Goal: Information Seeking & Learning: Learn about a topic

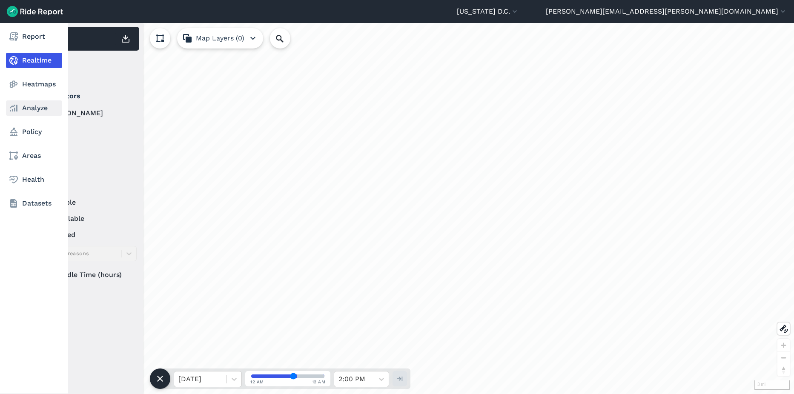
click at [17, 113] on link "Analyze" at bounding box center [34, 107] width 56 height 15
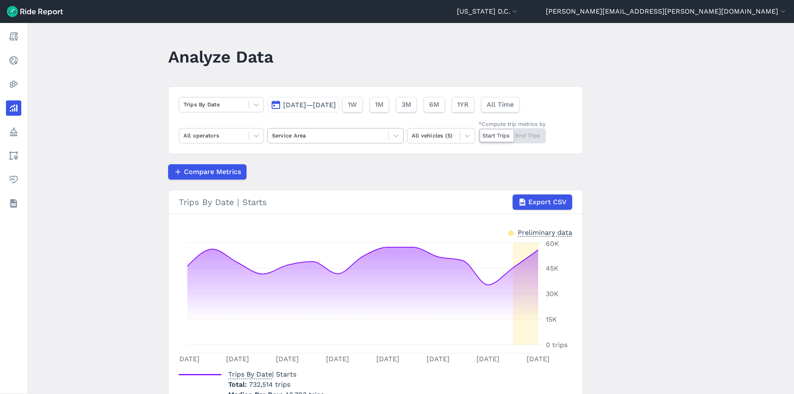
click at [314, 138] on div at bounding box center [328, 136] width 112 height 10
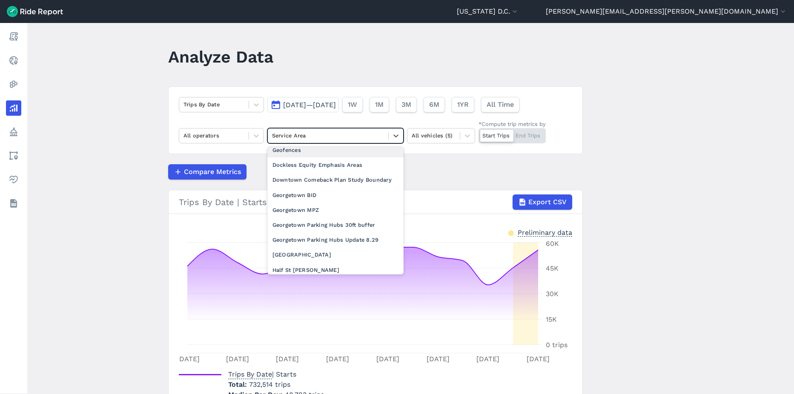
scroll to position [341, 0]
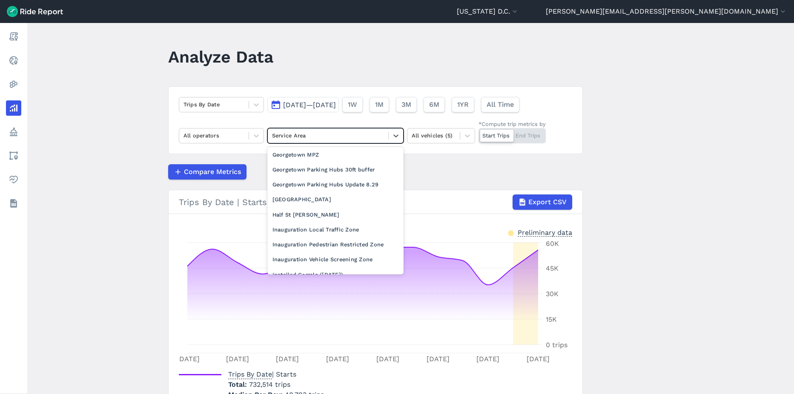
click at [327, 147] on div "Georgetown BID" at bounding box center [335, 139] width 136 height 15
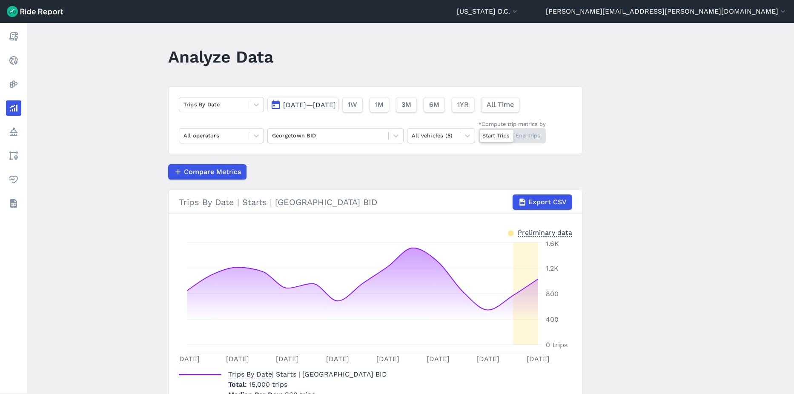
click at [333, 113] on div "Trips By Date [DATE]—[DATE] 1W 1M 3M 6M 1YR All Time All operators Georgetown B…" at bounding box center [375, 120] width 415 height 68
click at [331, 110] on button "[DATE]—[DATE]" at bounding box center [303, 104] width 72 height 15
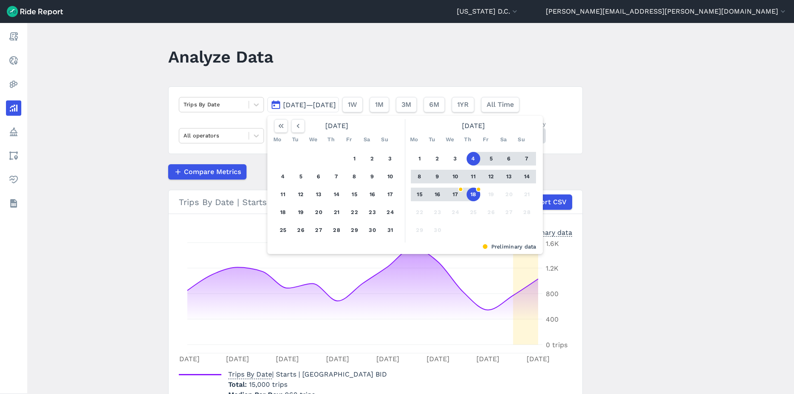
click at [470, 192] on button "18" at bounding box center [474, 195] width 14 height 14
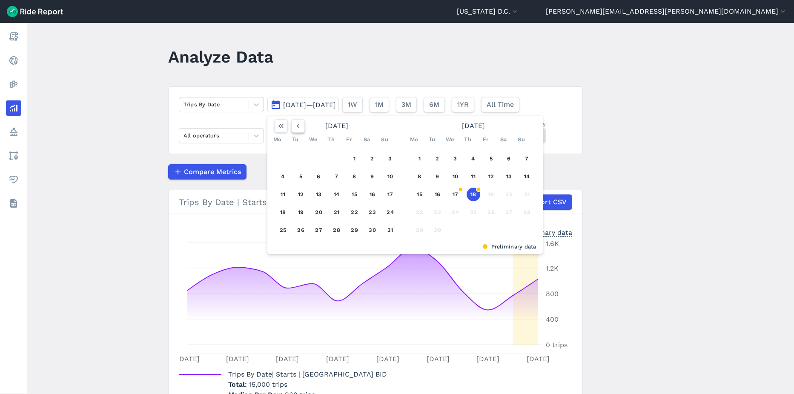
click at [300, 127] on icon "button" at bounding box center [298, 126] width 9 height 9
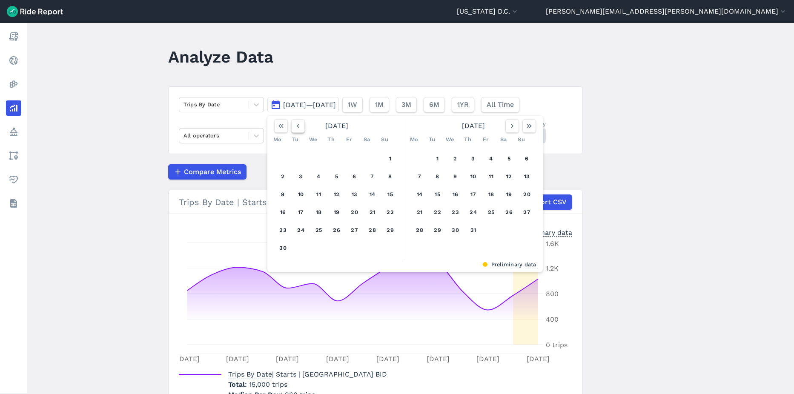
click at [300, 127] on icon "button" at bounding box center [298, 126] width 9 height 9
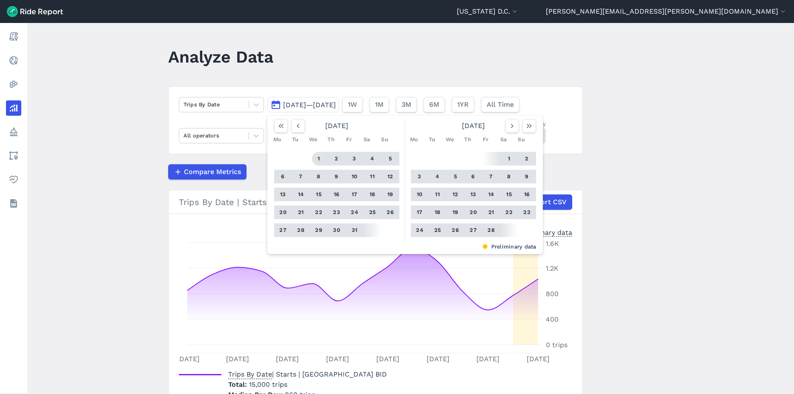
click at [316, 157] on button "1" at bounding box center [319, 159] width 14 height 14
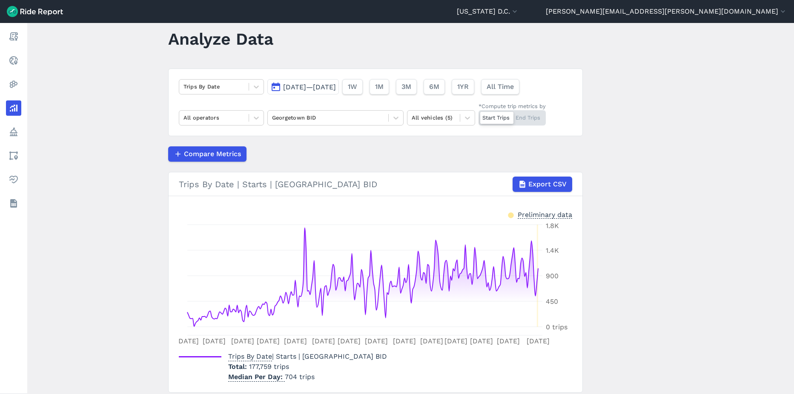
scroll to position [5, 0]
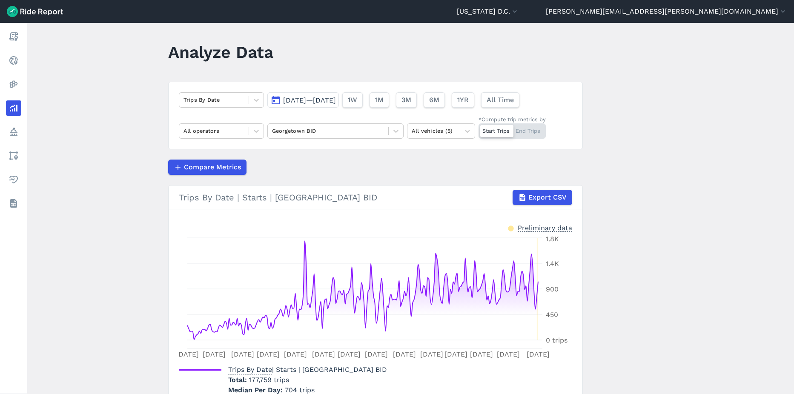
click at [308, 103] on span "[DATE]—[DATE]" at bounding box center [309, 100] width 53 height 8
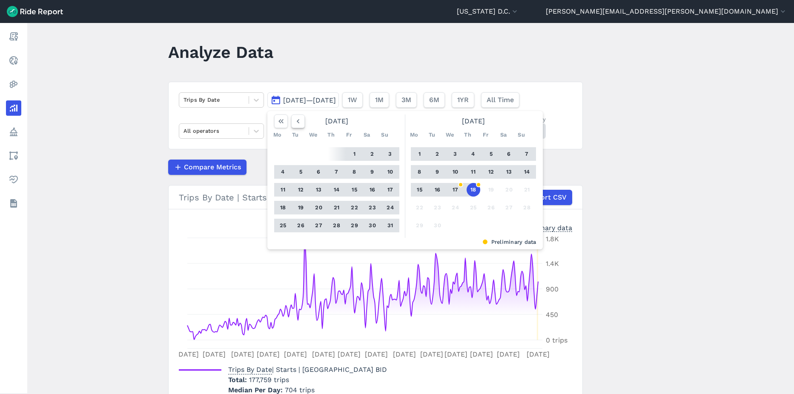
click at [296, 123] on icon "button" at bounding box center [298, 121] width 9 height 9
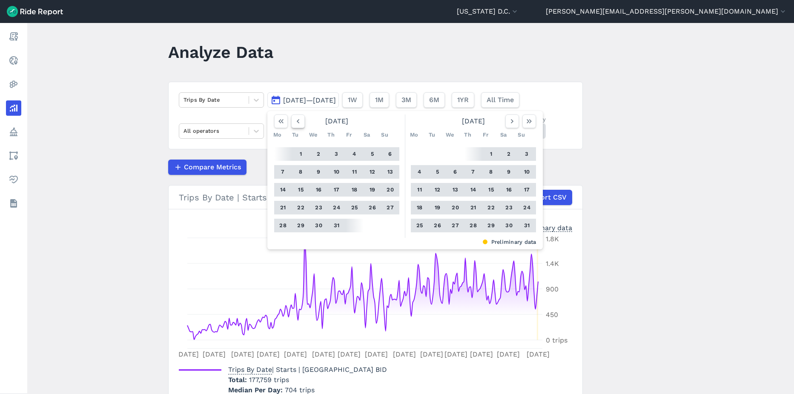
click at [296, 123] on icon "button" at bounding box center [298, 121] width 9 height 9
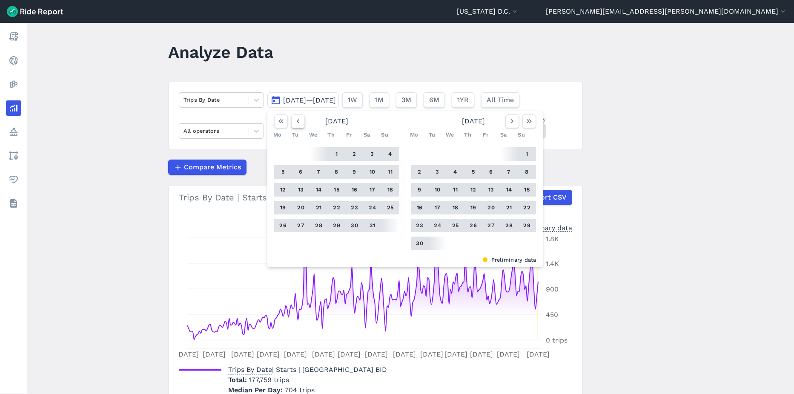
click at [296, 123] on icon "button" at bounding box center [298, 121] width 9 height 9
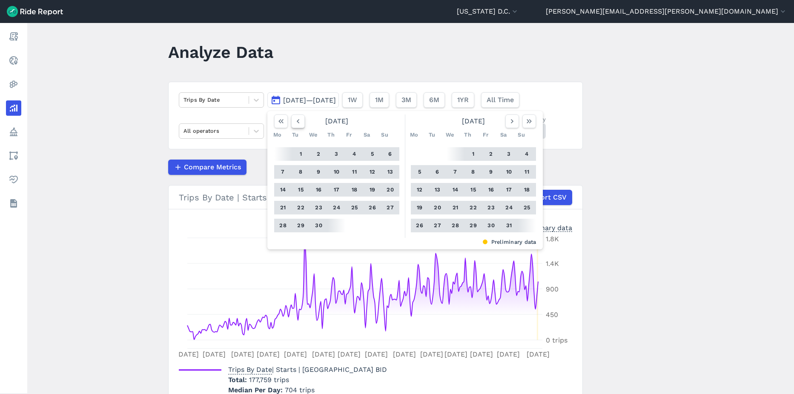
click at [296, 123] on icon "button" at bounding box center [298, 121] width 9 height 9
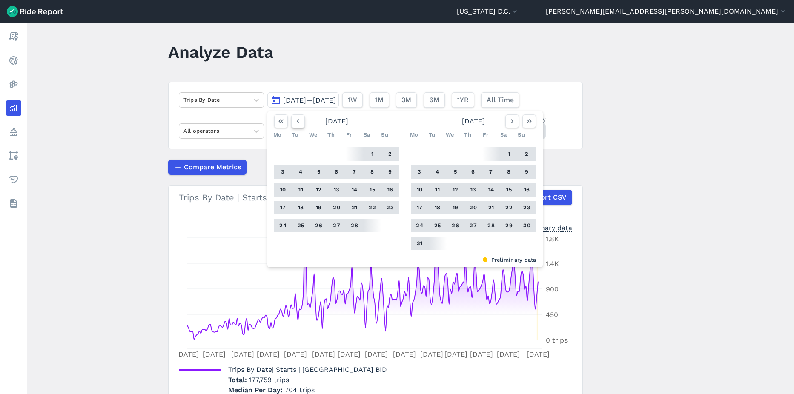
click at [296, 123] on icon "button" at bounding box center [298, 121] width 9 height 9
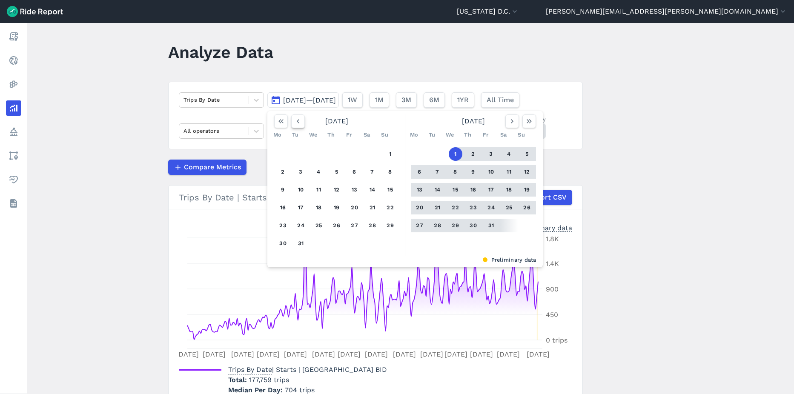
click at [299, 120] on icon "button" at bounding box center [298, 121] width 9 height 9
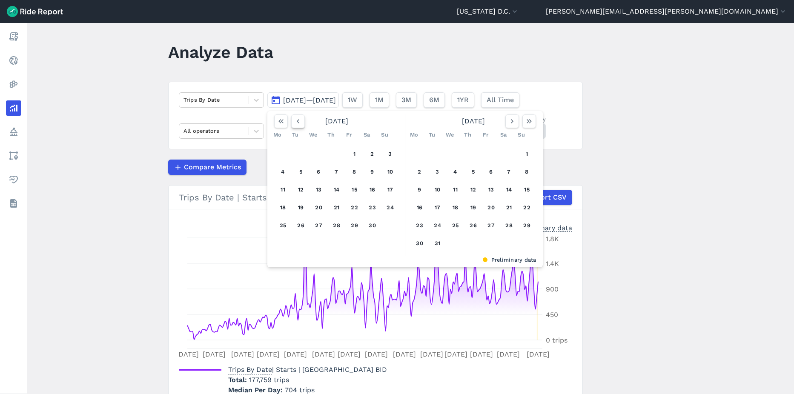
click at [299, 120] on icon "button" at bounding box center [298, 121] width 9 height 9
click at [321, 205] on button "18" at bounding box center [319, 208] width 14 height 14
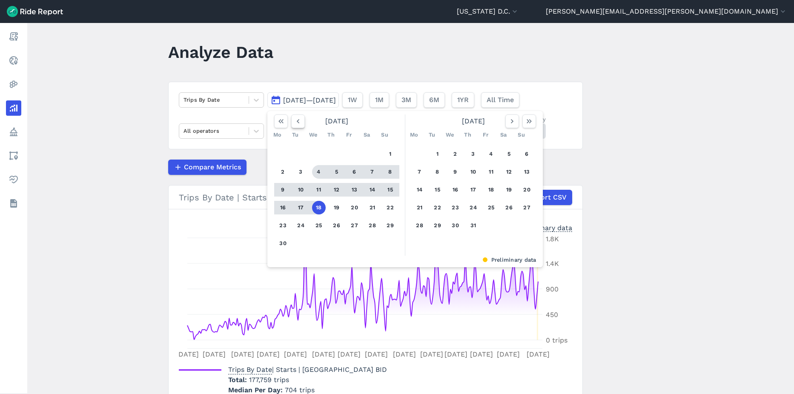
click at [299, 124] on icon "button" at bounding box center [298, 121] width 9 height 9
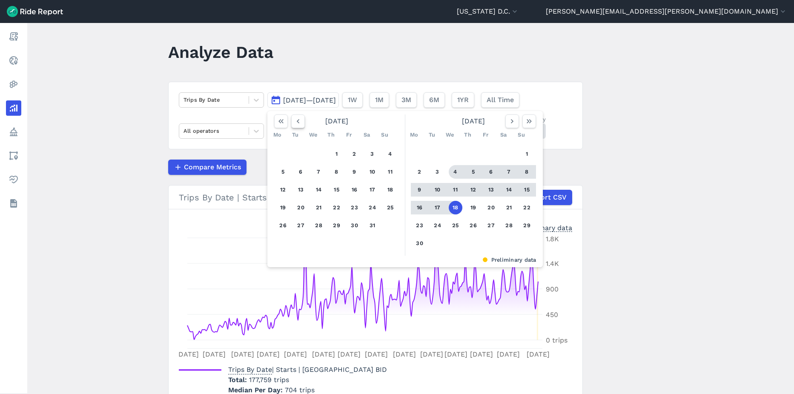
click at [299, 124] on icon "button" at bounding box center [298, 121] width 9 height 9
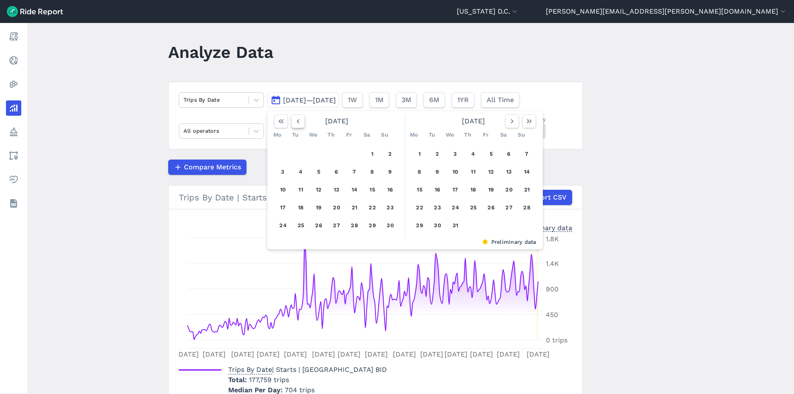
click at [299, 124] on icon "button" at bounding box center [298, 121] width 9 height 9
click at [300, 123] on icon "button" at bounding box center [298, 121] width 9 height 9
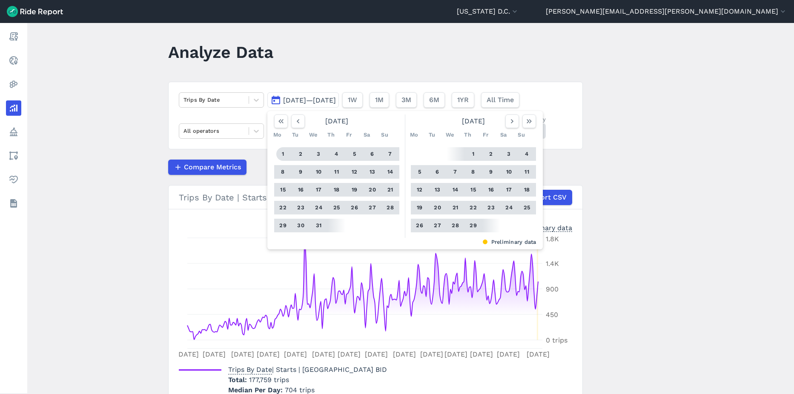
click at [647, 139] on main "Analyze Data Trips By Date [DATE]—[DATE] [DATE] Mo Tu We Th Fr Sa Su 1 2 3 4 5 …" at bounding box center [410, 208] width 767 height 371
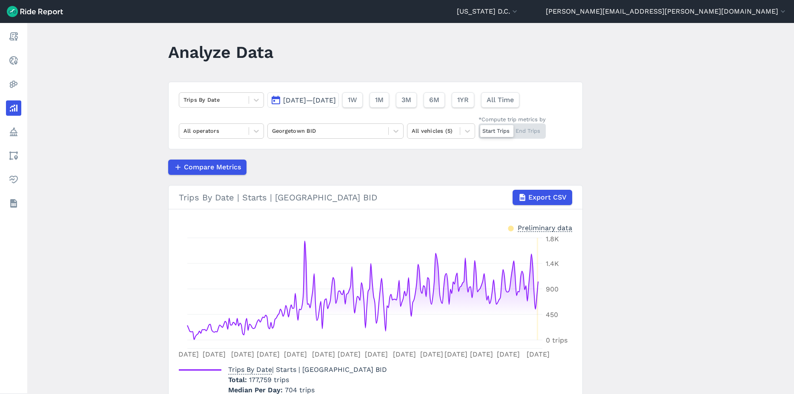
click at [525, 131] on div "Start Trips End Trips" at bounding box center [512, 130] width 67 height 15
click at [479, 129] on input "*Compute trip metrics by Start Trips End Trips" at bounding box center [479, 126] width 0 height 6
click at [325, 101] on span "[DATE]—[DATE]" at bounding box center [309, 100] width 53 height 8
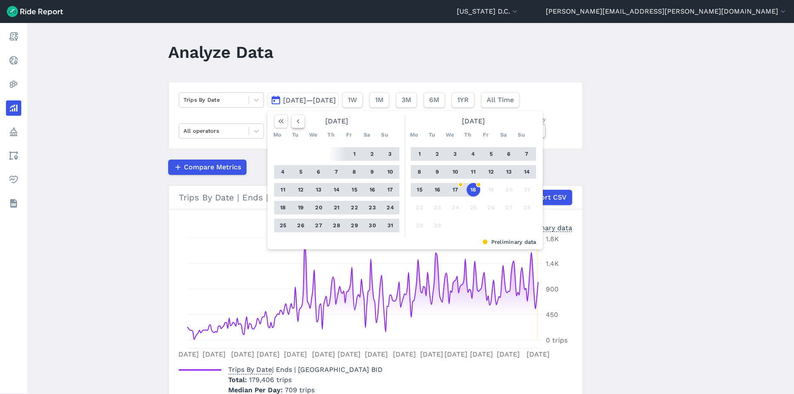
click at [303, 124] on button "button" at bounding box center [298, 122] width 14 height 14
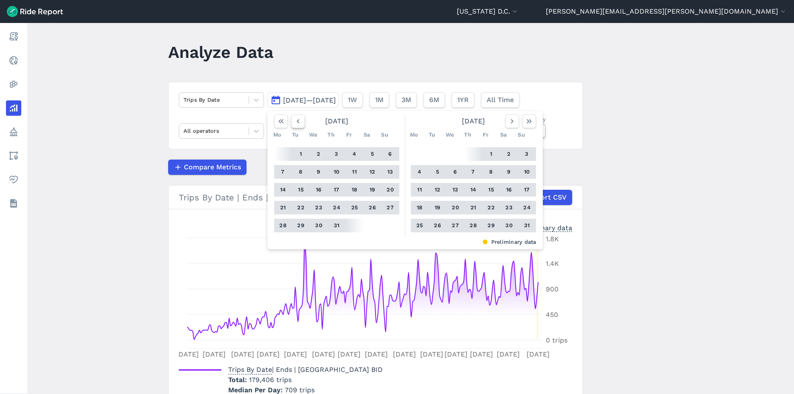
click at [301, 124] on button "button" at bounding box center [298, 122] width 14 height 14
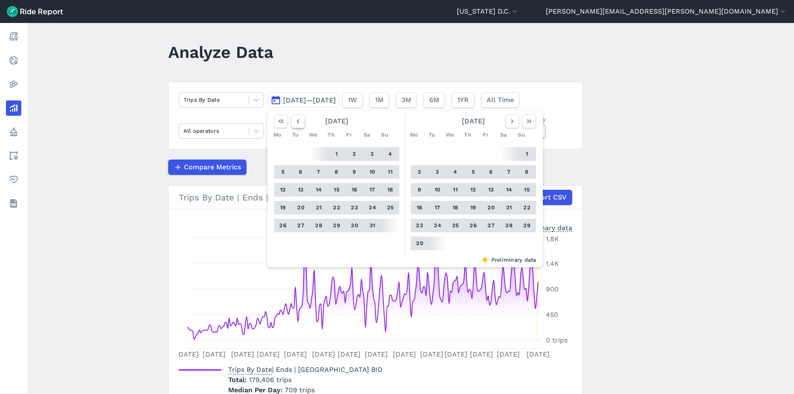
click at [301, 124] on button "button" at bounding box center [298, 122] width 14 height 14
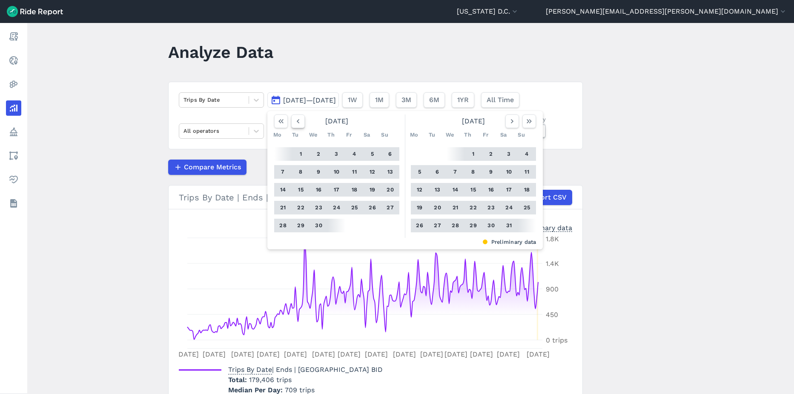
click at [301, 124] on button "button" at bounding box center [298, 122] width 14 height 14
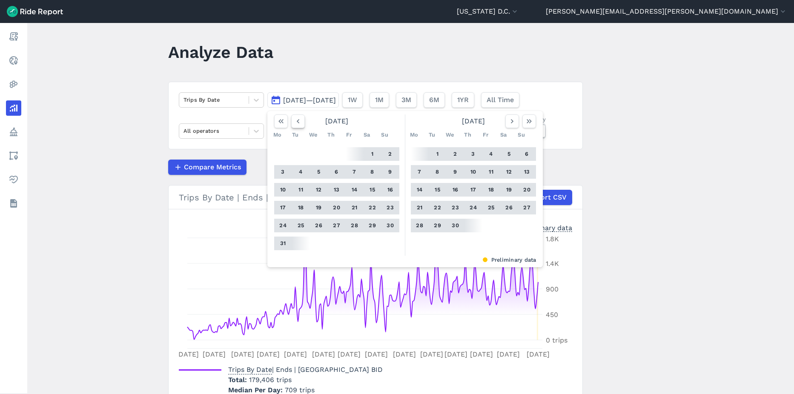
click at [301, 124] on button "button" at bounding box center [298, 122] width 14 height 14
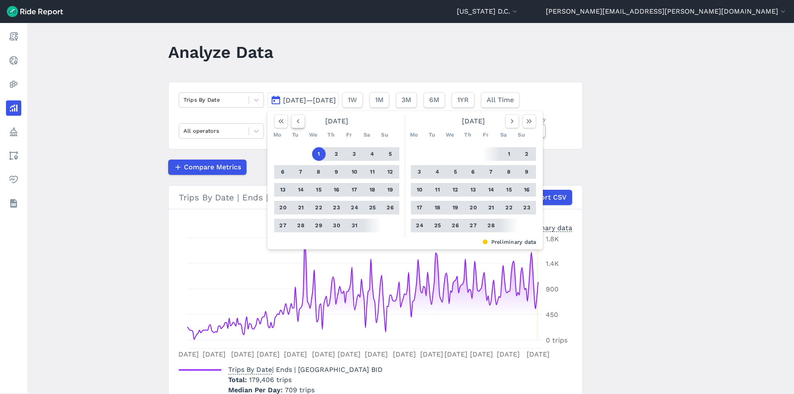
click at [301, 124] on button "button" at bounding box center [298, 122] width 14 height 14
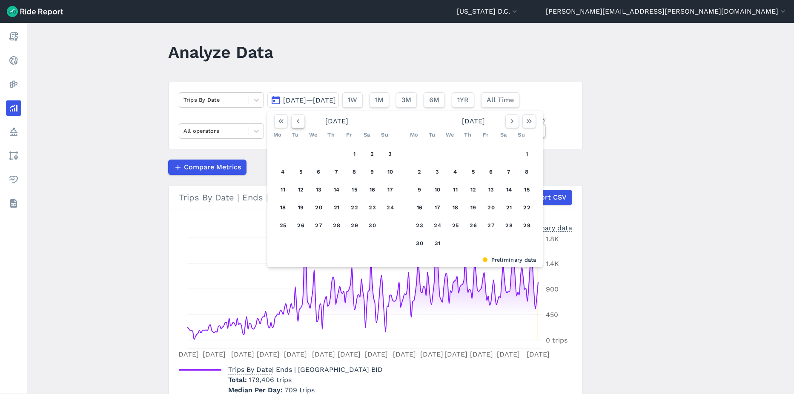
click at [301, 124] on button "button" at bounding box center [298, 122] width 14 height 14
click at [508, 123] on icon "button" at bounding box center [512, 121] width 9 height 9
click at [295, 122] on icon "button" at bounding box center [298, 121] width 9 height 9
click at [294, 120] on icon "button" at bounding box center [298, 121] width 9 height 9
click at [318, 209] on button "18" at bounding box center [319, 208] width 14 height 14
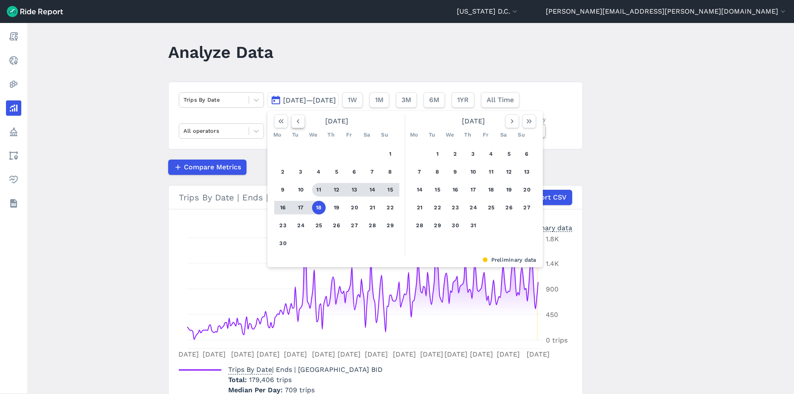
click at [302, 124] on button "button" at bounding box center [298, 122] width 14 height 14
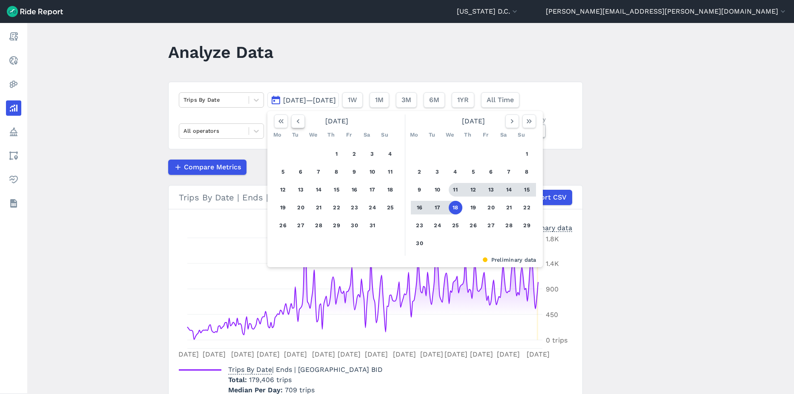
click at [302, 124] on button "button" at bounding box center [298, 122] width 14 height 14
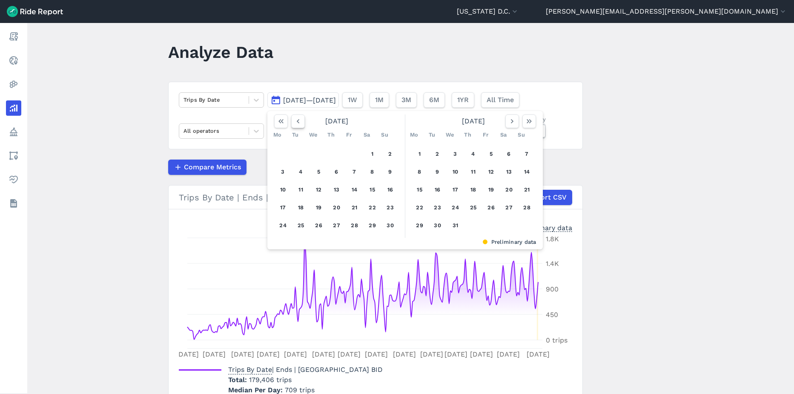
click at [302, 124] on button "button" at bounding box center [298, 122] width 14 height 14
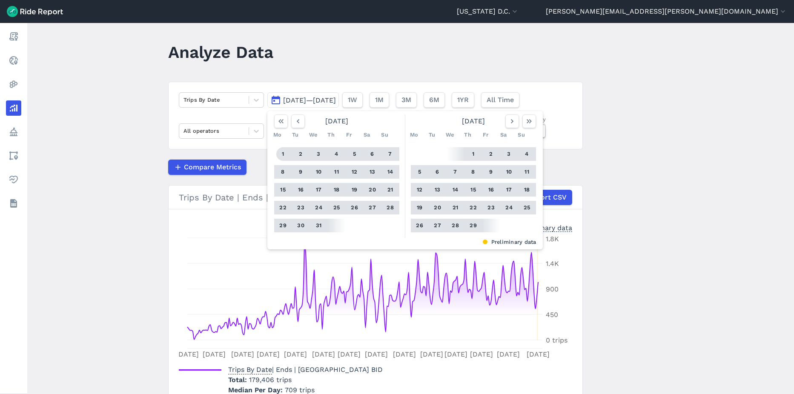
click at [281, 156] on button "1" at bounding box center [283, 154] width 14 height 14
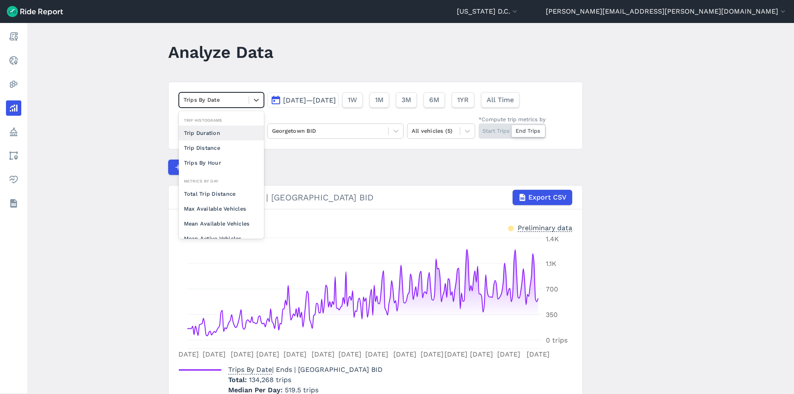
click at [240, 99] on div at bounding box center [214, 100] width 61 height 10
click at [228, 213] on div "Max Available Vehicles" at bounding box center [221, 208] width 85 height 15
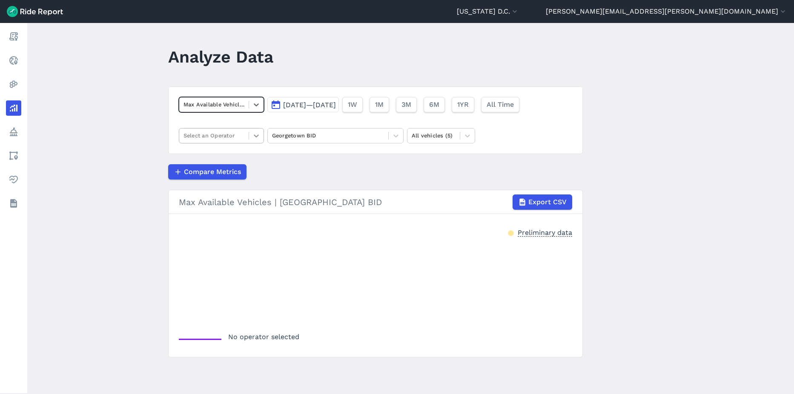
click at [252, 131] on div at bounding box center [256, 136] width 14 height 14
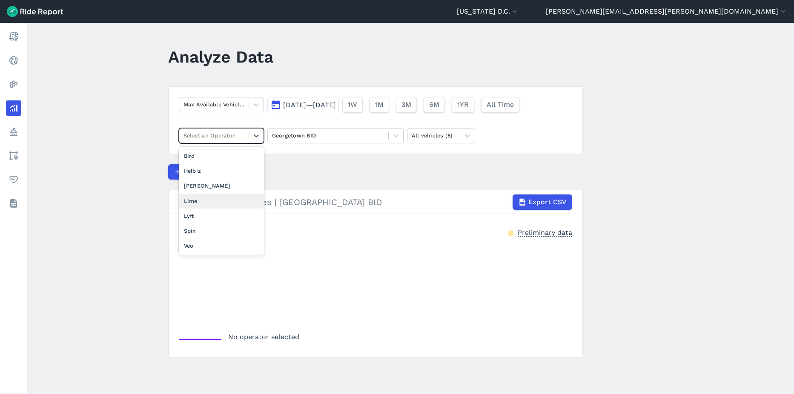
click at [227, 202] on div "Lime" at bounding box center [221, 201] width 85 height 15
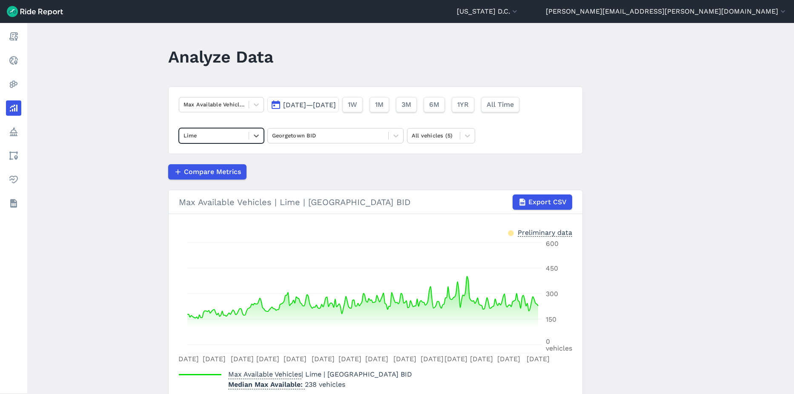
click at [329, 105] on span "[DATE]—[DATE]" at bounding box center [309, 105] width 53 height 8
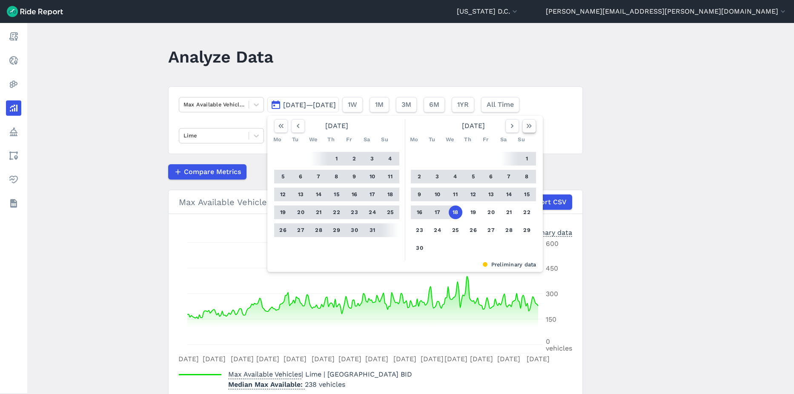
click at [525, 129] on icon "button" at bounding box center [529, 126] width 9 height 9
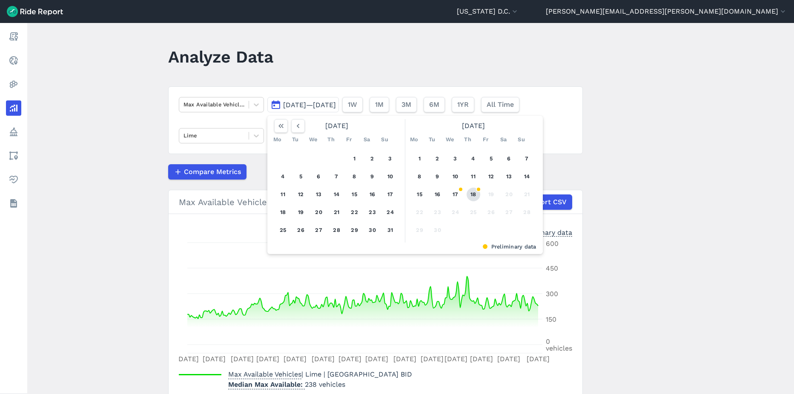
click at [468, 192] on button "18" at bounding box center [474, 195] width 14 height 14
click at [294, 128] on icon "button" at bounding box center [298, 126] width 9 height 9
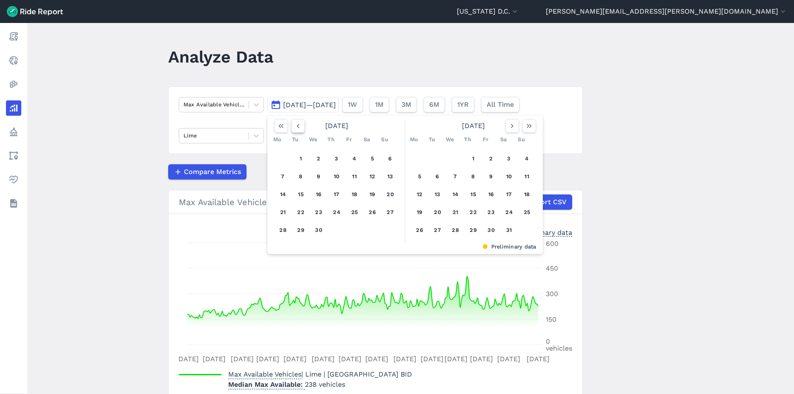
click at [294, 128] on icon "button" at bounding box center [298, 126] width 9 height 9
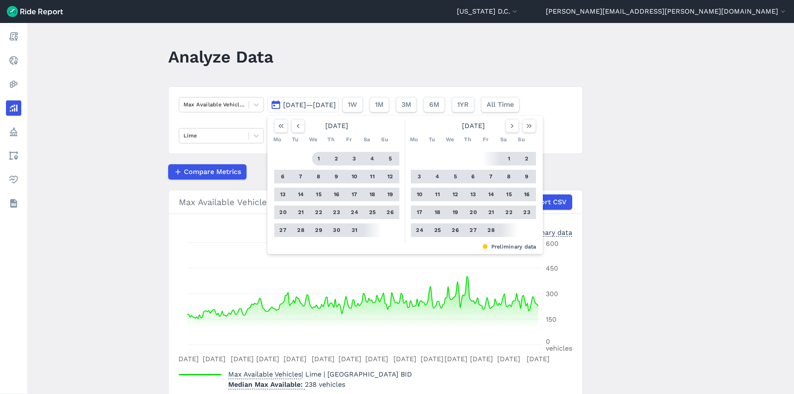
click at [317, 159] on button "1" at bounding box center [319, 159] width 14 height 14
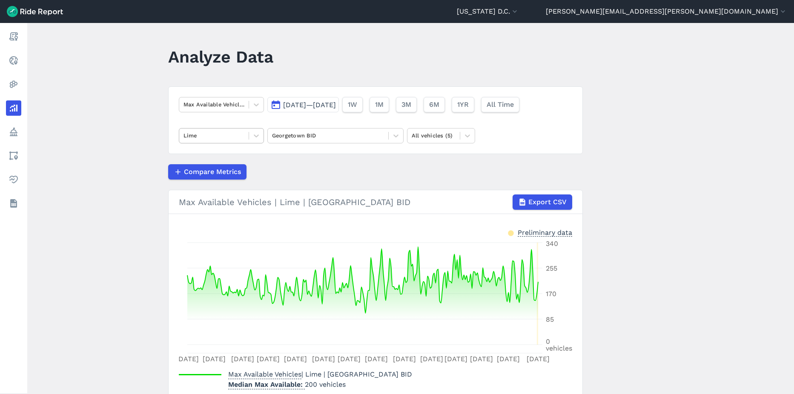
click at [233, 138] on div at bounding box center [214, 136] width 61 height 10
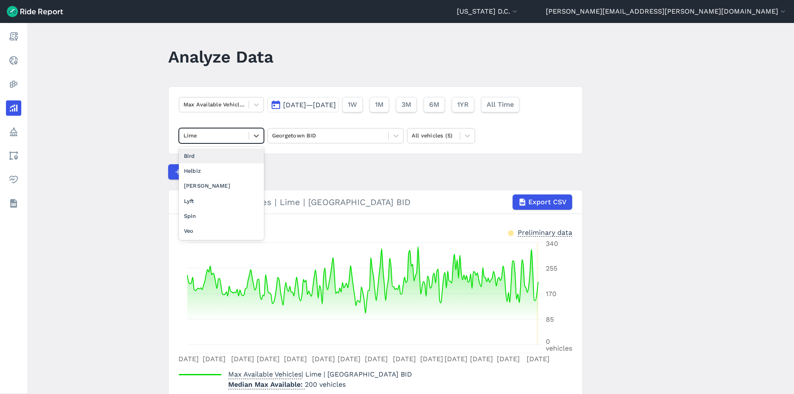
click at [87, 132] on main "Analyze Data Max Available Vehicles [DATE]—[DATE] 1W 1M 3M 6M 1YR All Time opti…" at bounding box center [410, 208] width 767 height 371
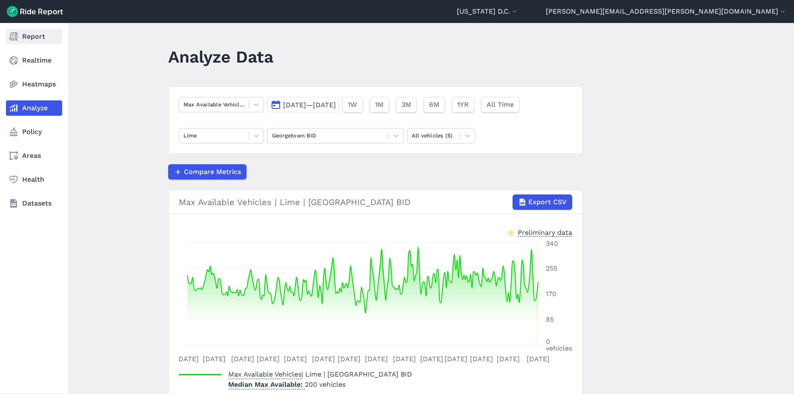
click at [40, 39] on link "Report" at bounding box center [34, 36] width 56 height 15
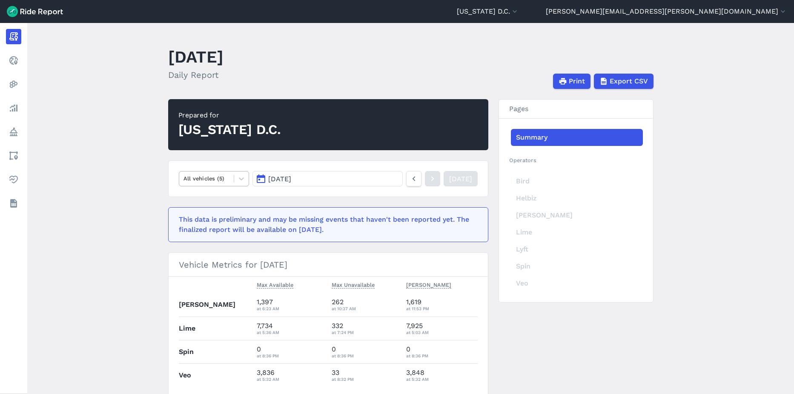
click at [230, 181] on div "All vehicles (5)" at bounding box center [206, 178] width 55 height 13
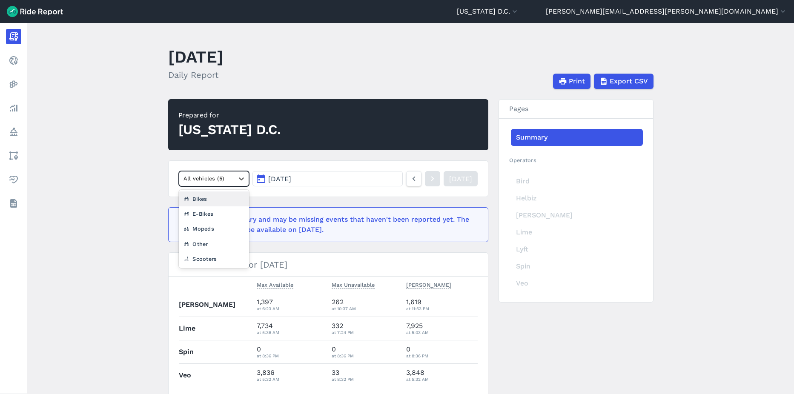
click at [67, 133] on main "[DATE] Daily Report Print Export CSV Prepared for [US_STATE][GEOGRAPHIC_DATA] o…" at bounding box center [410, 208] width 767 height 371
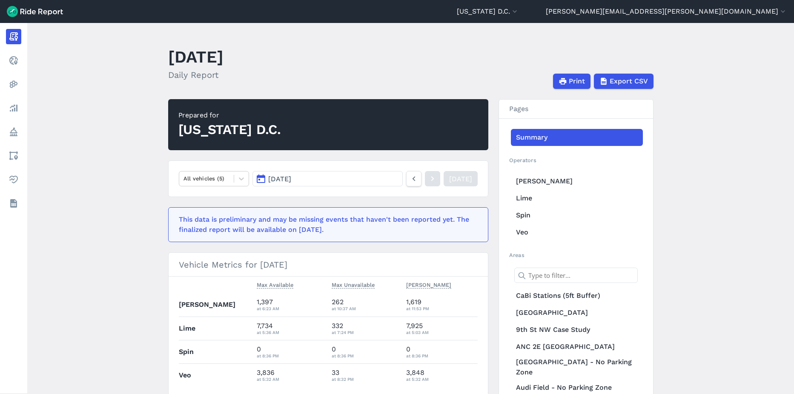
click at [359, 183] on button "[DATE]" at bounding box center [327, 178] width 150 height 15
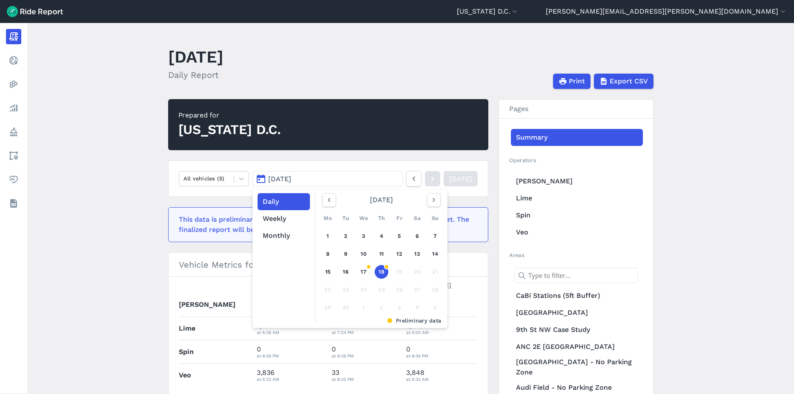
click at [123, 164] on main "[DATE] Daily Report Print Export CSV Prepared for [US_STATE][GEOGRAPHIC_DATA] A…" at bounding box center [410, 208] width 767 height 371
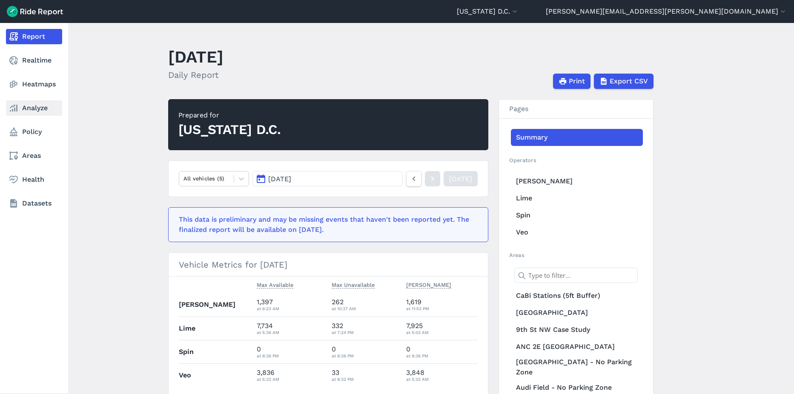
click at [31, 109] on link "Analyze" at bounding box center [34, 107] width 56 height 15
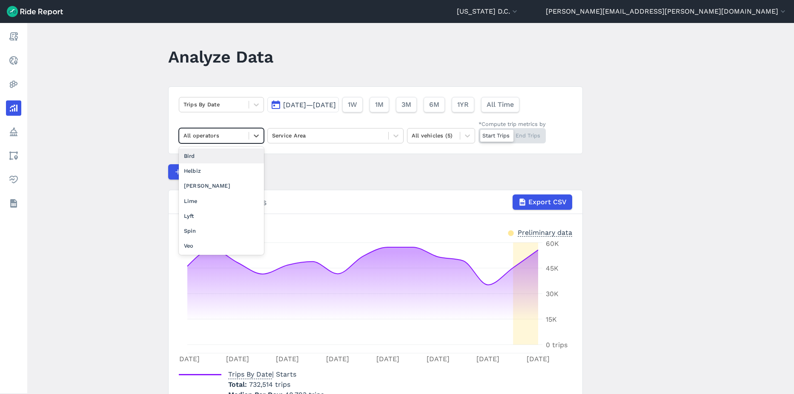
click at [244, 132] on div "All operators" at bounding box center [213, 135] width 69 height 13
click at [241, 118] on div "Trips By Date [DATE]—[DATE] 1W 1M 3M 6M 1YR All Time option Bird focused, 2 of …" at bounding box center [375, 120] width 415 height 68
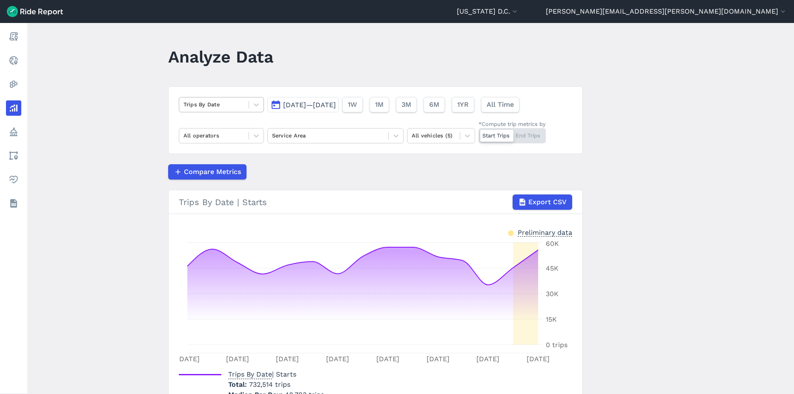
click at [241, 109] on div at bounding box center [214, 105] width 61 height 10
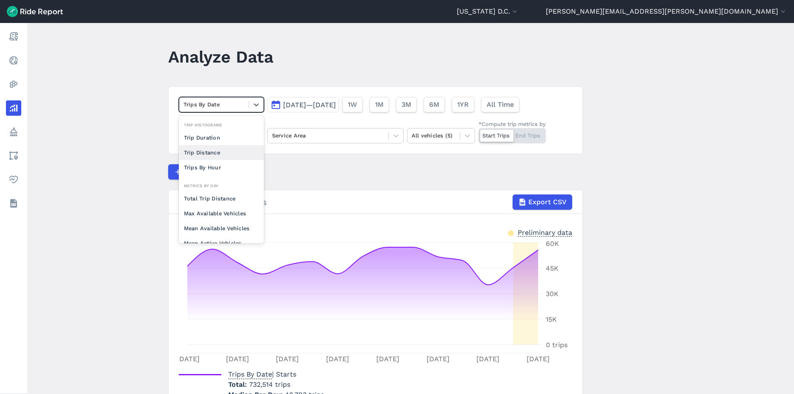
drag, startPoint x: 124, startPoint y: 149, endPoint x: 221, endPoint y: 138, distance: 97.7
click at [127, 148] on main "Analyze Data option Trip Distance focused, 0 of 2. 10 results available. Use Up…" at bounding box center [410, 208] width 767 height 371
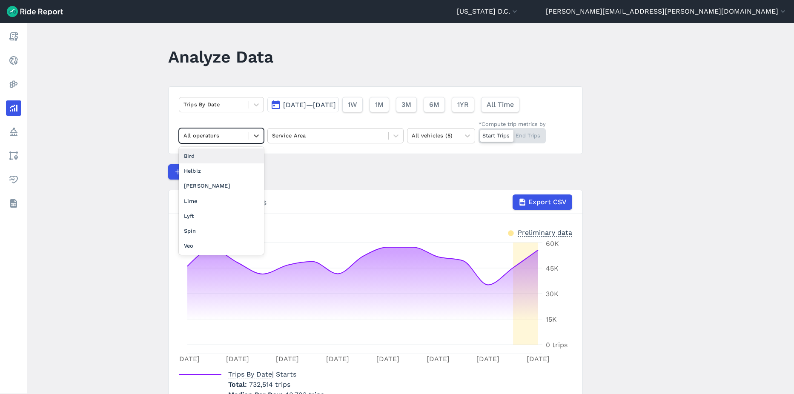
click at [221, 138] on div at bounding box center [214, 136] width 61 height 10
click at [241, 103] on div at bounding box center [214, 105] width 61 height 10
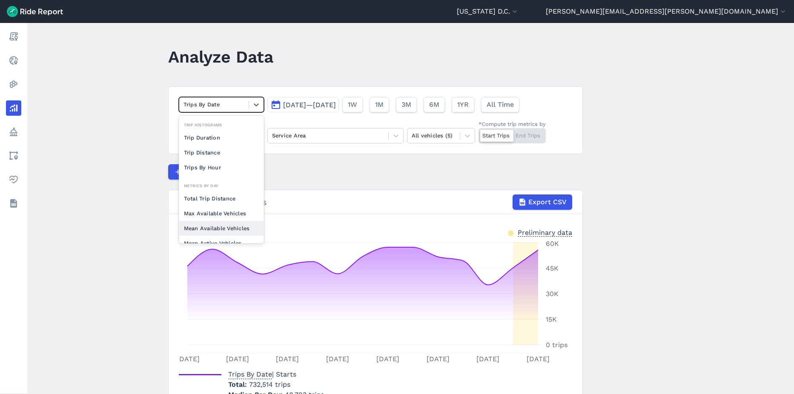
click at [233, 228] on div "Mean Available Vehicles" at bounding box center [221, 228] width 85 height 15
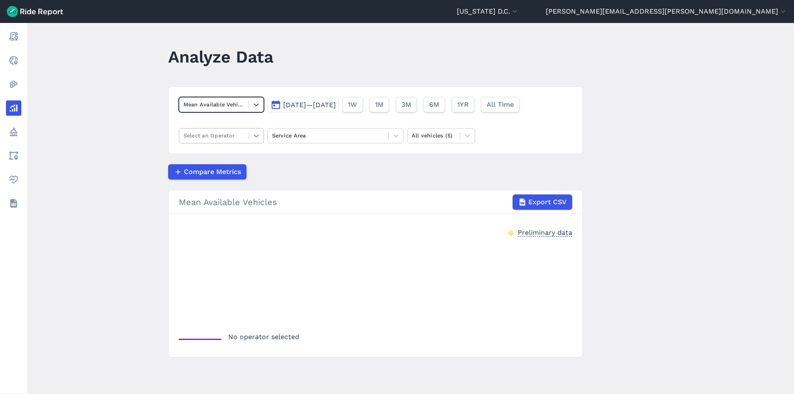
click at [252, 143] on div at bounding box center [256, 136] width 14 height 14
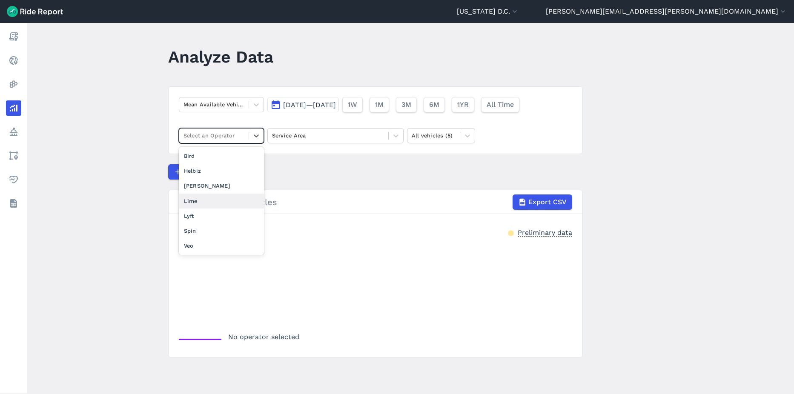
click at [219, 201] on div "Lime" at bounding box center [221, 201] width 85 height 15
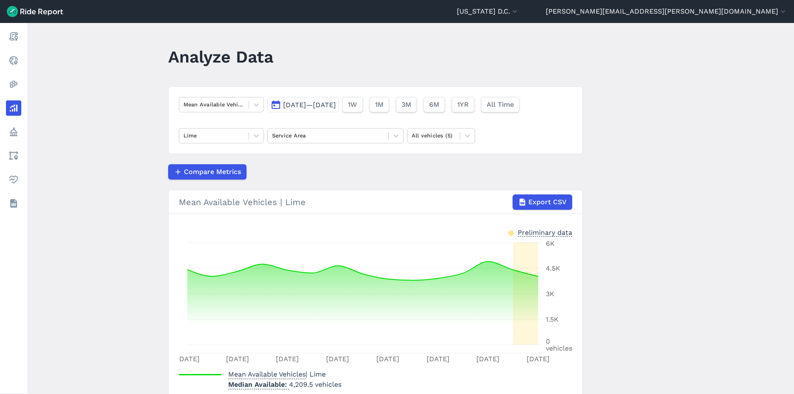
click at [310, 106] on span "[DATE]—[DATE]" at bounding box center [309, 105] width 53 height 8
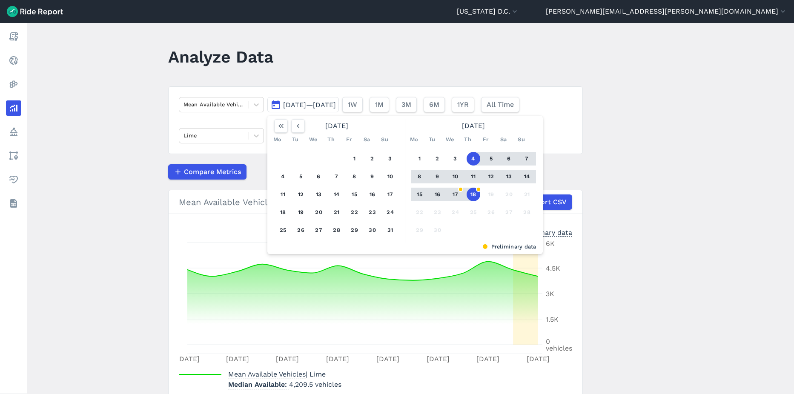
click at [479, 194] on div "1 2 3 4 5 6 7 8 9 10 11 12 13 14 15 16 17 18 19 20 21 22 23 24 25 26 27 28 29 30" at bounding box center [473, 194] width 132 height 96
click at [475, 196] on button "18" at bounding box center [474, 195] width 14 height 14
click at [299, 128] on icon "button" at bounding box center [298, 126] width 9 height 9
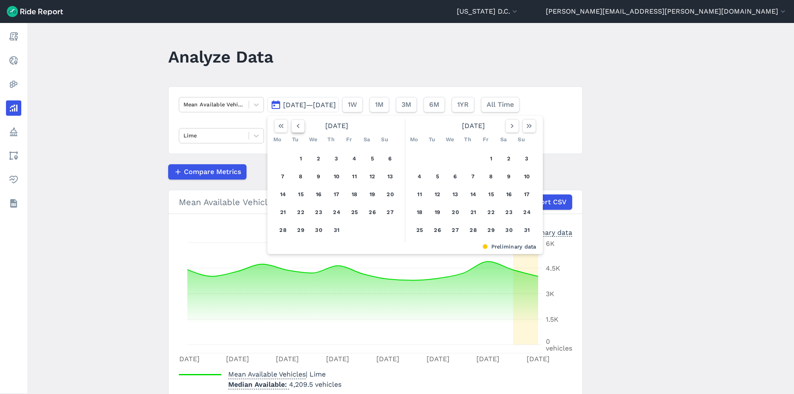
click at [299, 128] on icon "button" at bounding box center [298, 126] width 9 height 9
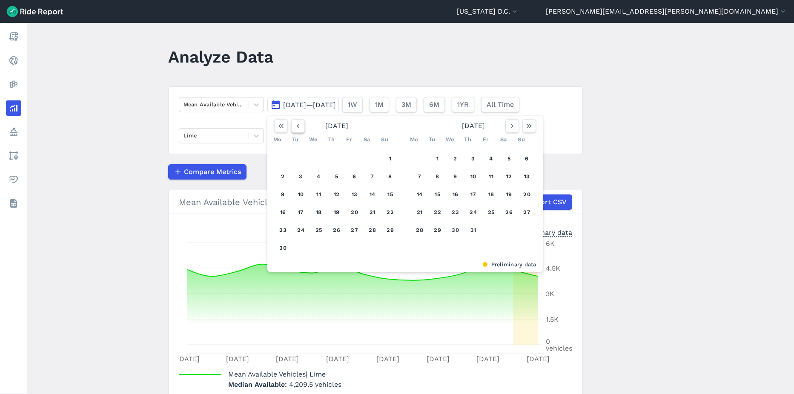
click at [299, 128] on icon "button" at bounding box center [298, 126] width 9 height 9
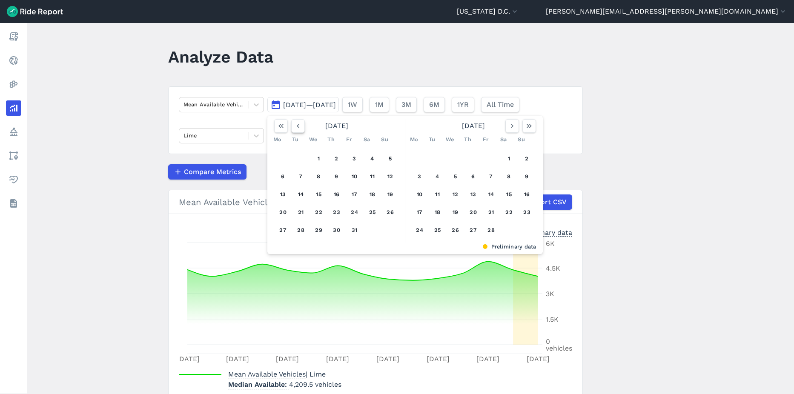
click at [299, 128] on icon "button" at bounding box center [298, 126] width 9 height 9
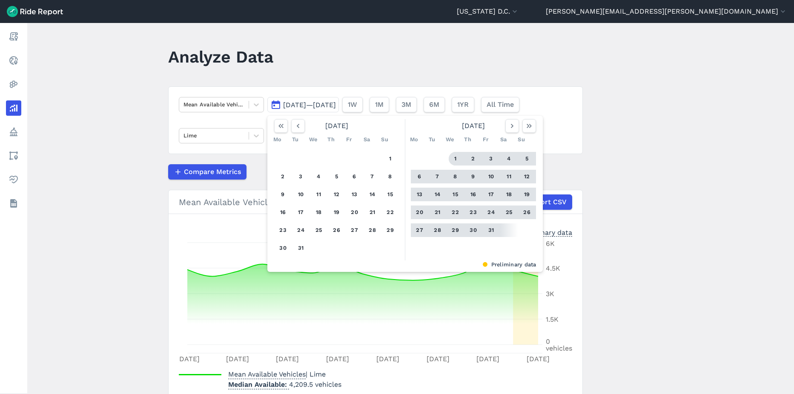
click at [454, 159] on button "1" at bounding box center [456, 159] width 14 height 14
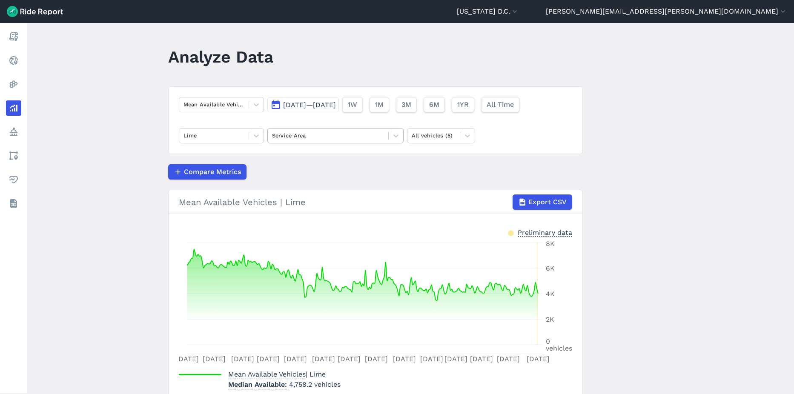
click at [327, 137] on div at bounding box center [328, 136] width 112 height 10
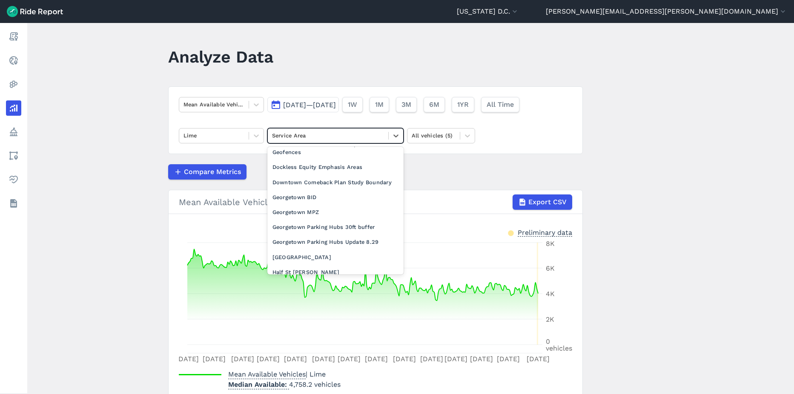
scroll to position [341, 0]
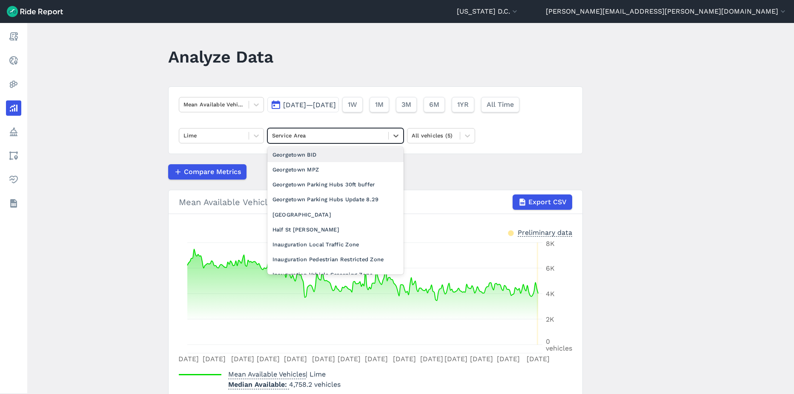
click at [318, 162] on div "Georgetown BID" at bounding box center [335, 154] width 136 height 15
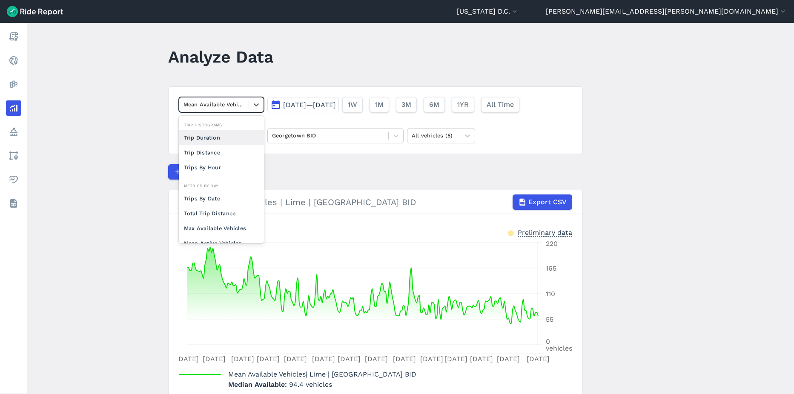
click at [202, 109] on div at bounding box center [214, 105] width 61 height 10
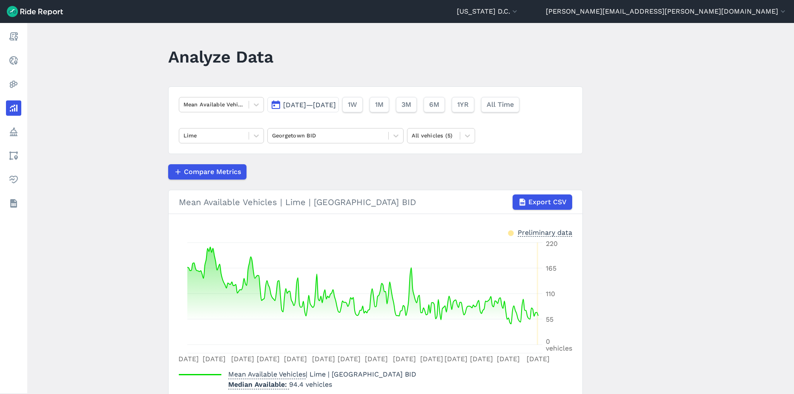
click at [100, 151] on main "Analyze Data Mean Available Vehicles [DATE]—[DATE] 1W 1M 3M 6M 1YR All Time Lim…" at bounding box center [410, 208] width 767 height 371
click at [214, 136] on div at bounding box center [214, 136] width 61 height 10
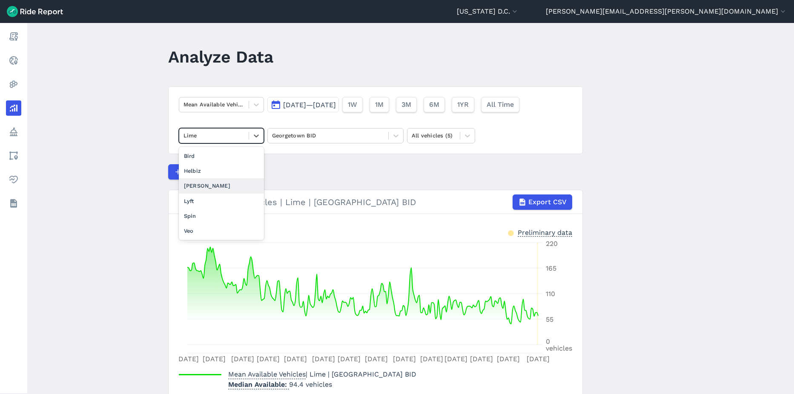
click at [209, 186] on div "[PERSON_NAME]" at bounding box center [221, 185] width 85 height 15
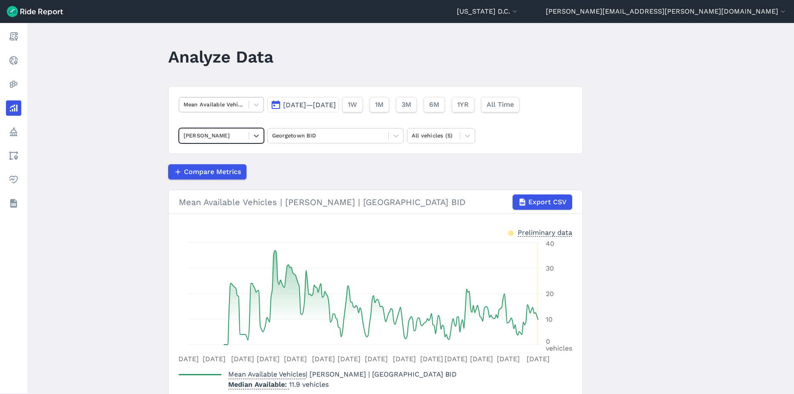
click at [224, 108] on div at bounding box center [214, 105] width 61 height 10
click at [107, 139] on main "Analyze Data Mean Available Vehicles [DATE]—[DATE] 1W 1M 3M 6M 1YR All Time [PE…" at bounding box center [410, 208] width 767 height 371
click at [197, 138] on div at bounding box center [214, 136] width 61 height 10
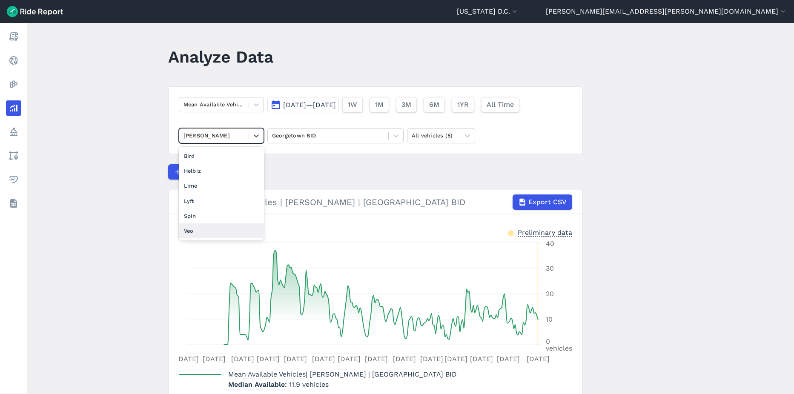
click at [212, 231] on div "Veo" at bounding box center [221, 231] width 85 height 15
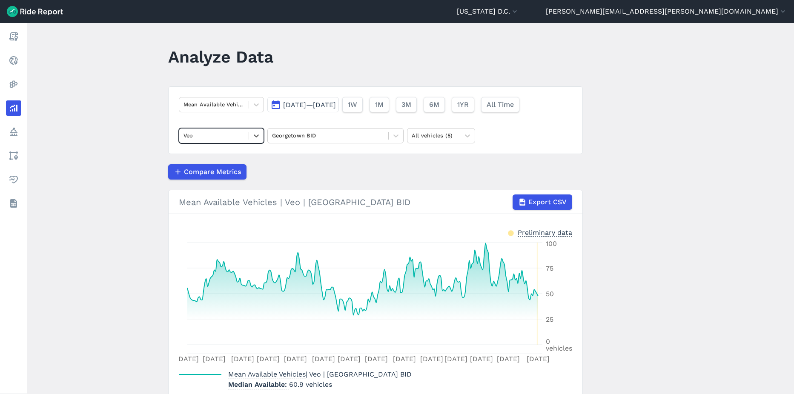
click at [318, 107] on span "[DATE]—[DATE]" at bounding box center [309, 105] width 53 height 8
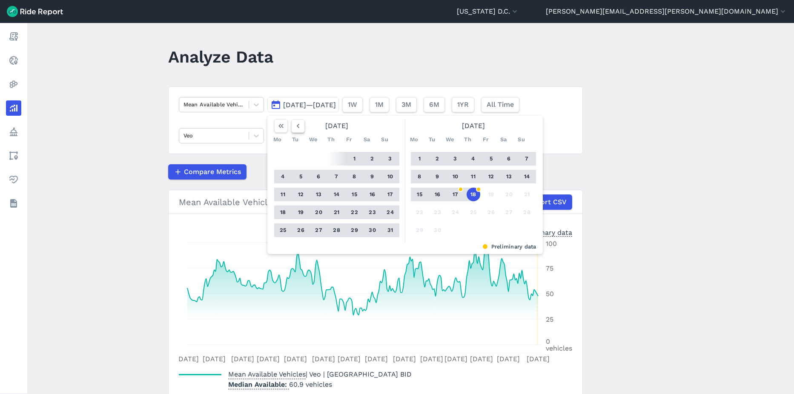
click at [301, 127] on button "button" at bounding box center [298, 126] width 14 height 14
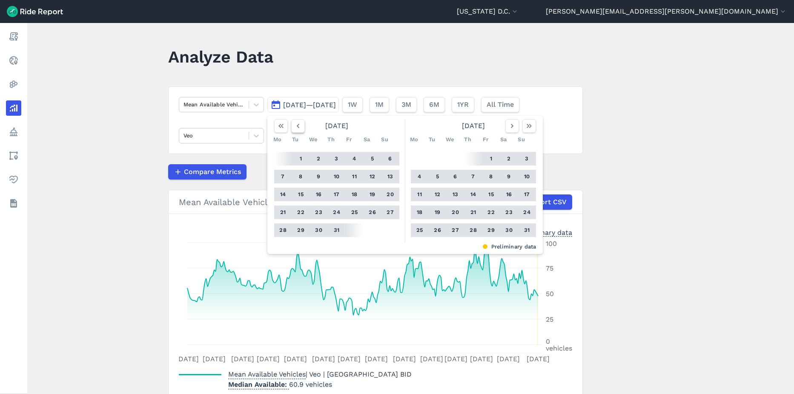
click at [301, 127] on button "button" at bounding box center [298, 126] width 14 height 14
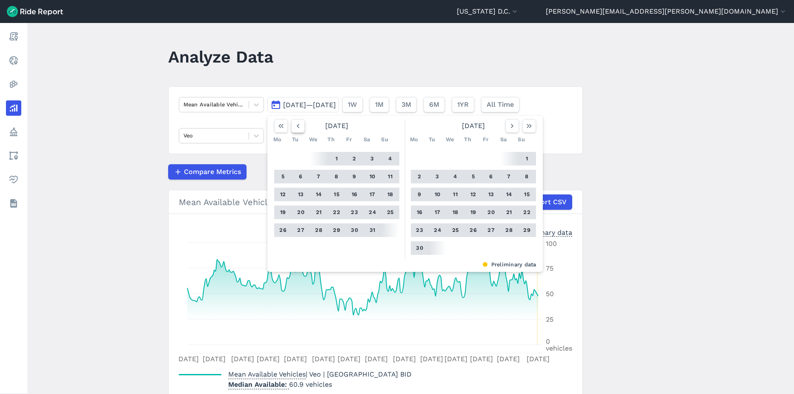
click at [301, 127] on button "button" at bounding box center [298, 126] width 14 height 14
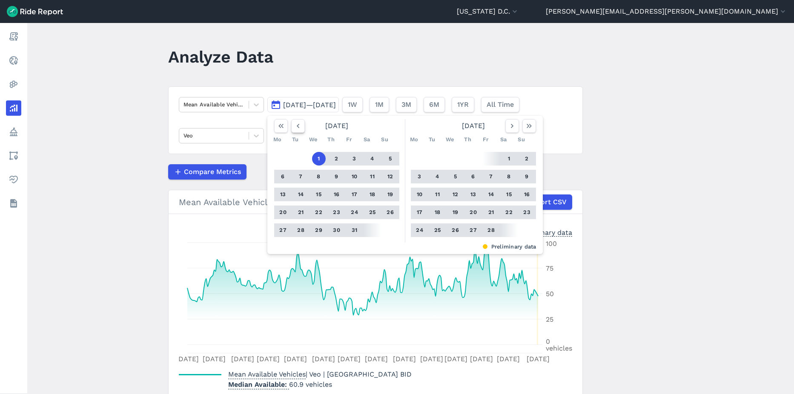
click at [301, 127] on button "button" at bounding box center [298, 126] width 14 height 14
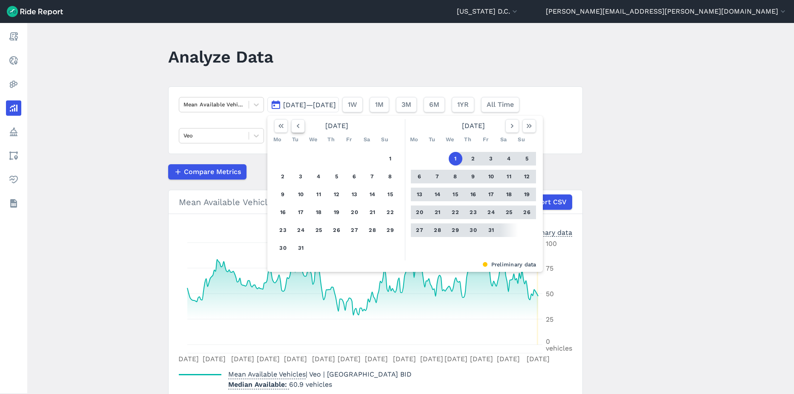
click at [301, 127] on button "button" at bounding box center [298, 126] width 14 height 14
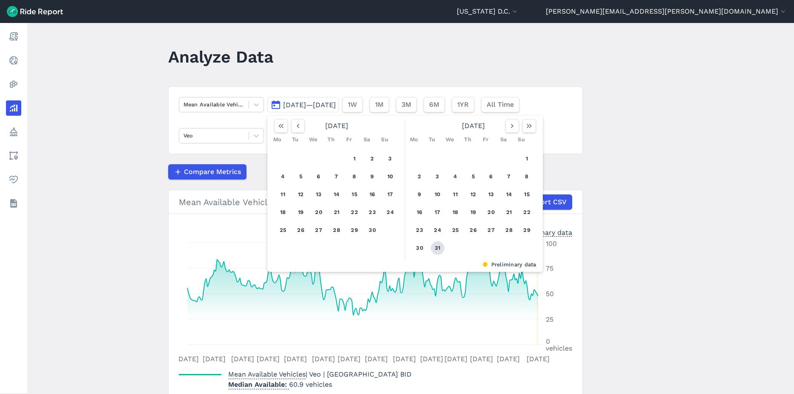
click at [439, 250] on button "31" at bounding box center [438, 248] width 14 height 14
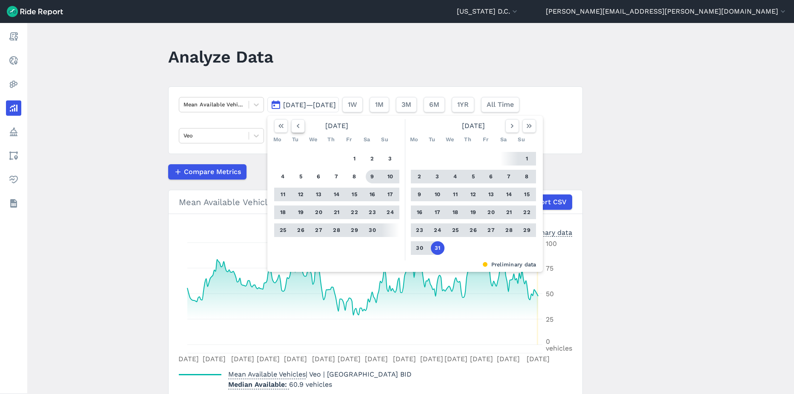
click at [301, 126] on button "button" at bounding box center [298, 126] width 14 height 14
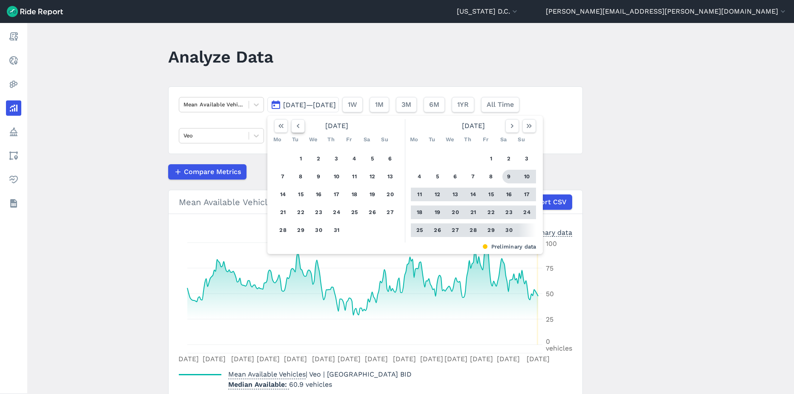
click at [301, 129] on button "button" at bounding box center [298, 126] width 14 height 14
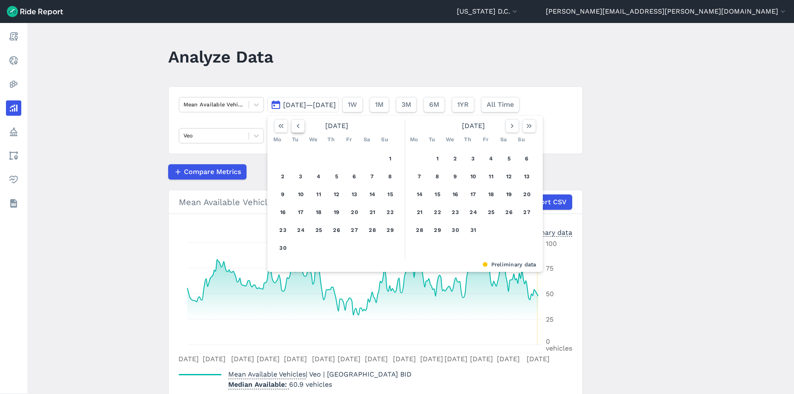
click at [301, 129] on button "button" at bounding box center [298, 126] width 14 height 14
click at [462, 217] on div at bounding box center [457, 213] width 16 height 14
click at [452, 211] on button "18" at bounding box center [456, 213] width 14 height 14
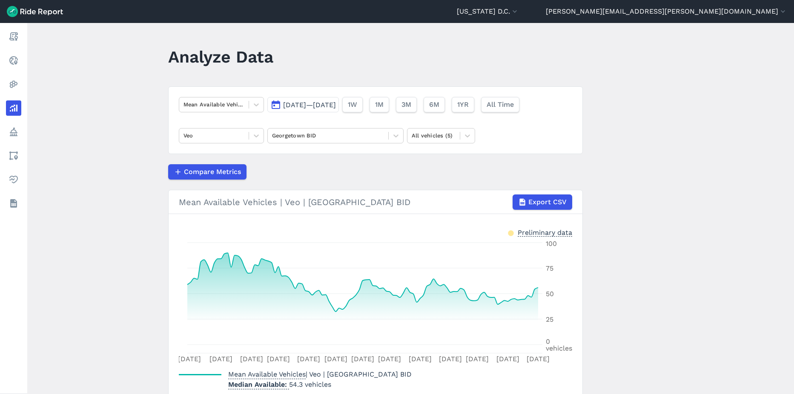
click at [295, 107] on span "[DATE]—[DATE]" at bounding box center [309, 105] width 53 height 8
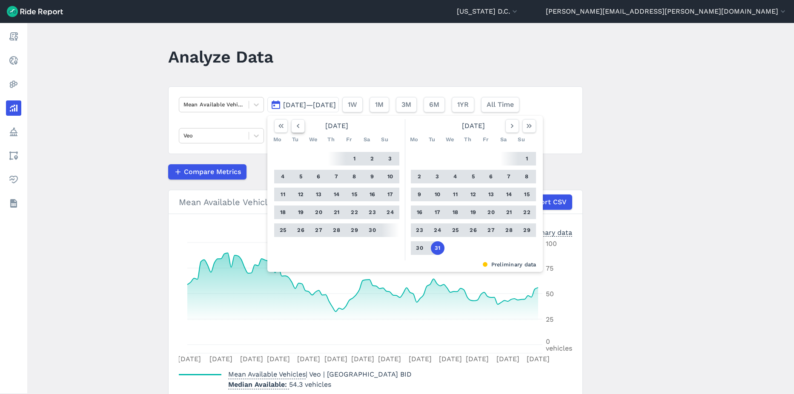
click at [299, 129] on icon "button" at bounding box center [298, 126] width 9 height 9
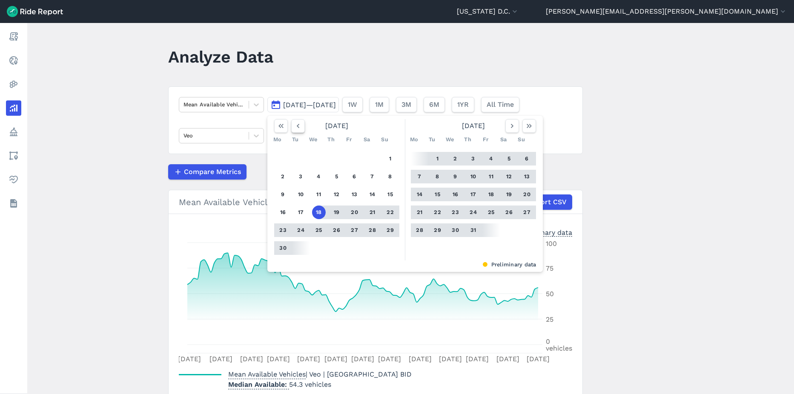
click at [299, 129] on icon "button" at bounding box center [298, 126] width 9 height 9
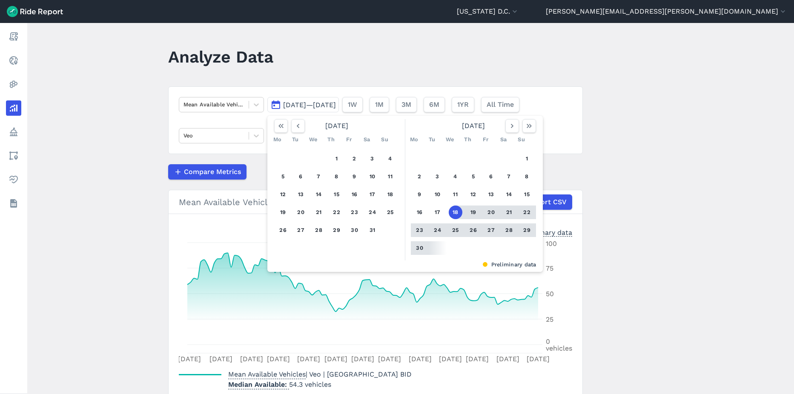
click at [454, 211] on button "18" at bounding box center [456, 213] width 14 height 14
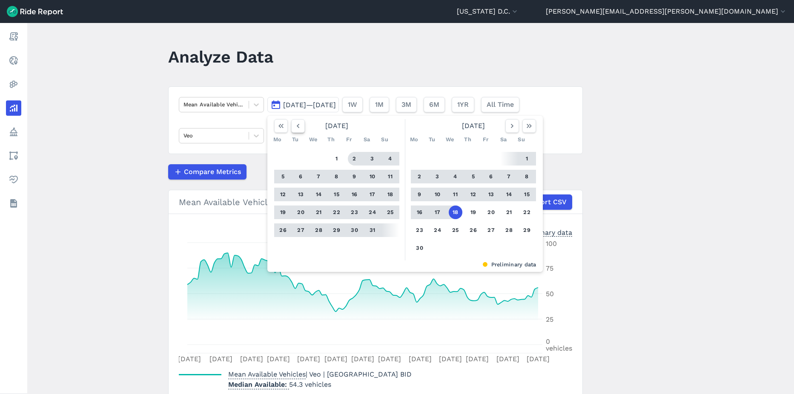
click at [303, 126] on button "button" at bounding box center [298, 126] width 14 height 14
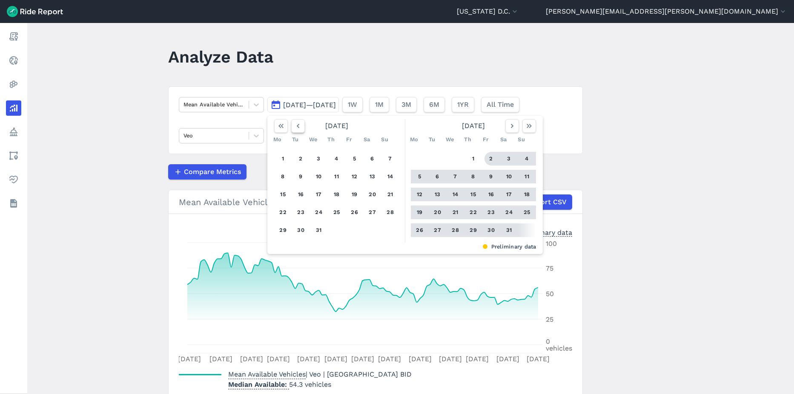
click at [299, 126] on icon "button" at bounding box center [298, 126] width 9 height 9
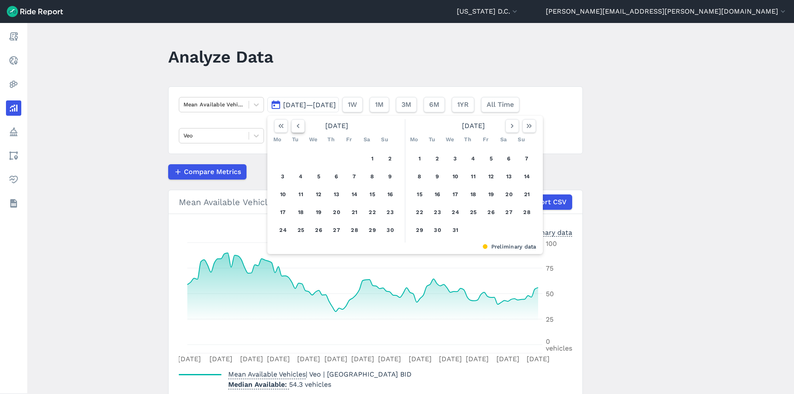
click at [299, 126] on icon "button" at bounding box center [298, 126] width 9 height 9
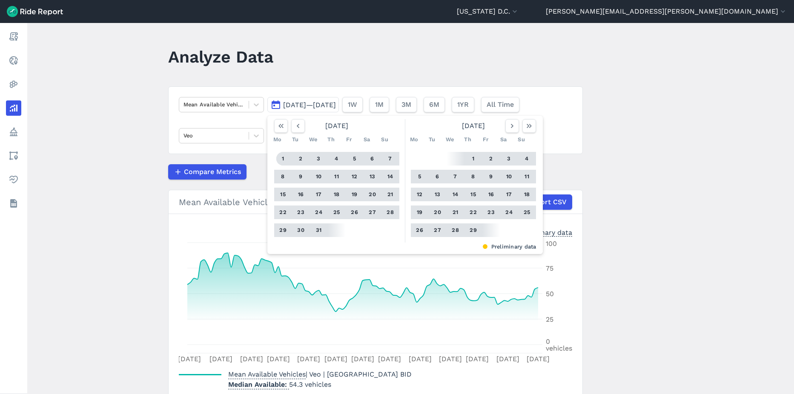
click at [284, 161] on button "1" at bounding box center [283, 159] width 14 height 14
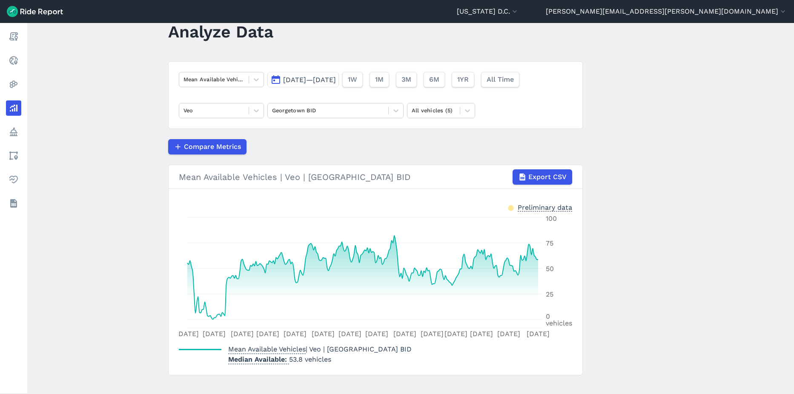
scroll to position [37, 0]
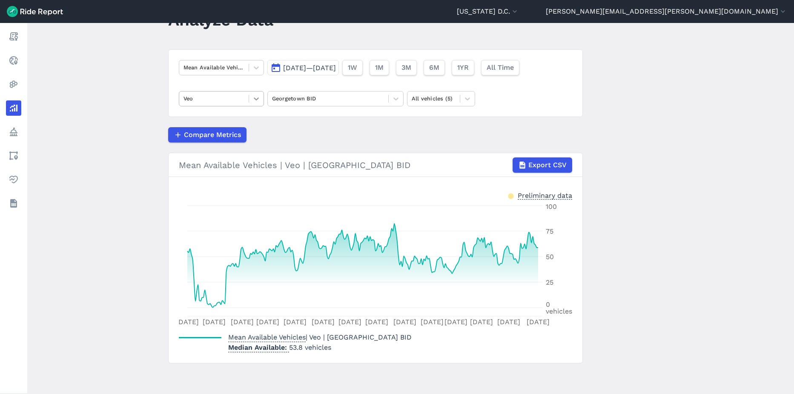
click at [249, 92] on div at bounding box center [256, 99] width 14 height 14
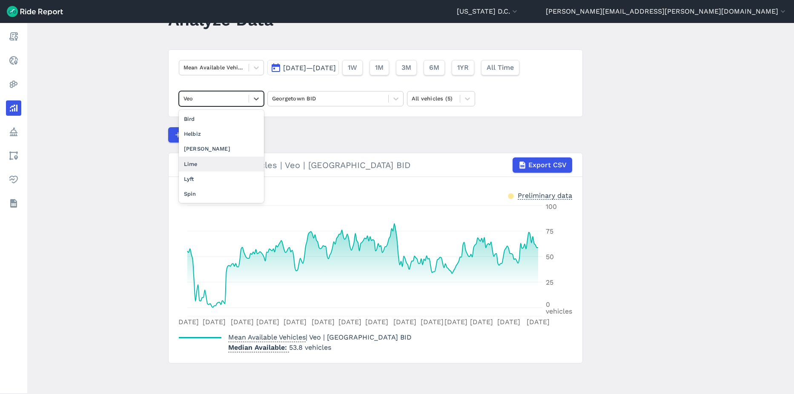
click at [217, 165] on div "Lime" at bounding box center [221, 164] width 85 height 15
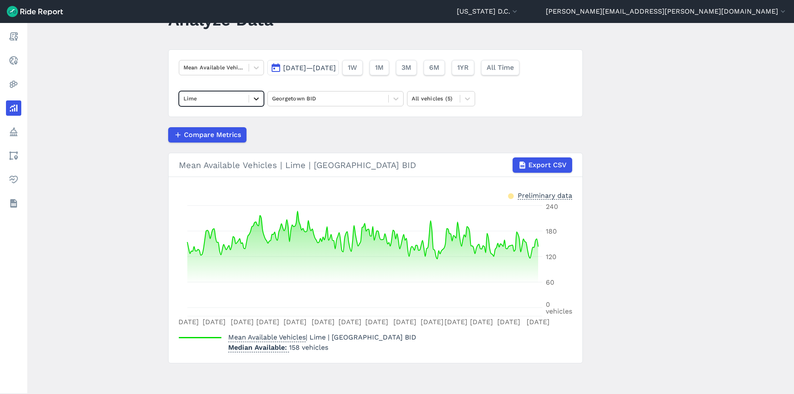
click at [252, 98] on icon at bounding box center [256, 99] width 9 height 9
click at [232, 163] on div "Lyft" at bounding box center [221, 164] width 85 height 15
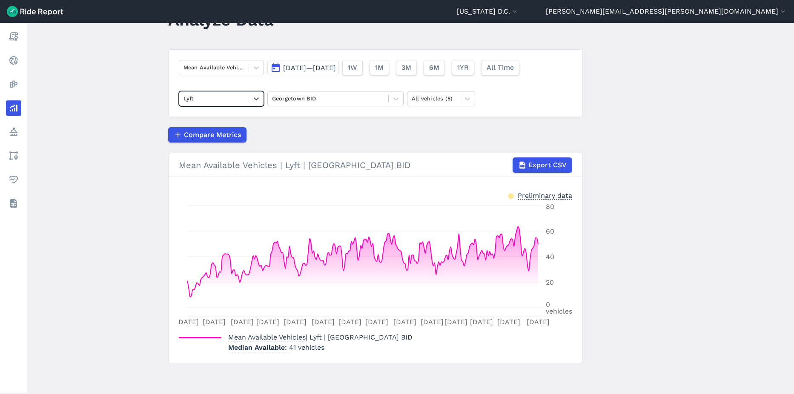
click at [244, 103] on div "Lyft" at bounding box center [213, 98] width 69 height 13
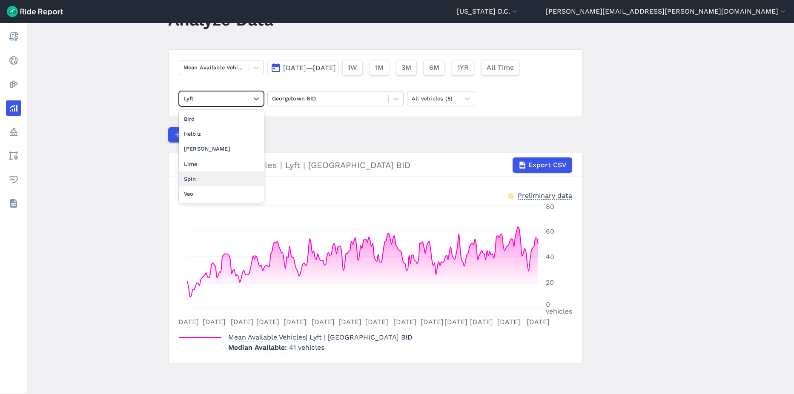
click at [223, 180] on div "Spin" at bounding box center [221, 179] width 85 height 15
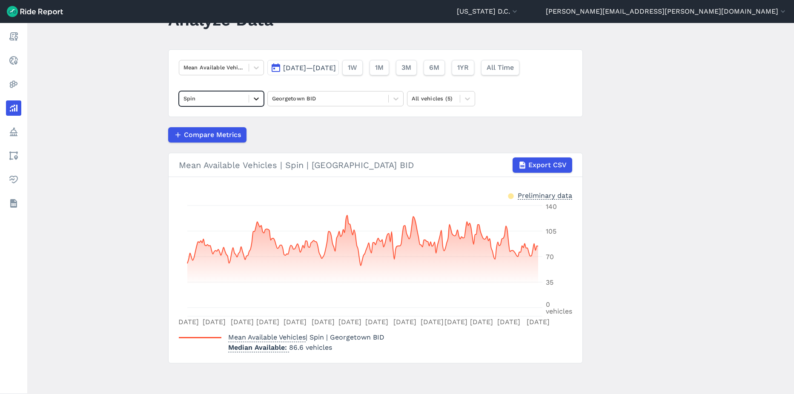
click at [250, 100] on div at bounding box center [256, 99] width 14 height 14
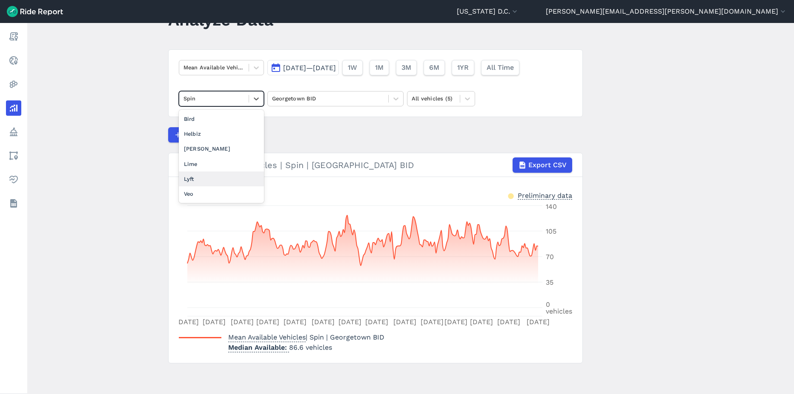
click at [211, 176] on div "Lyft" at bounding box center [221, 179] width 85 height 15
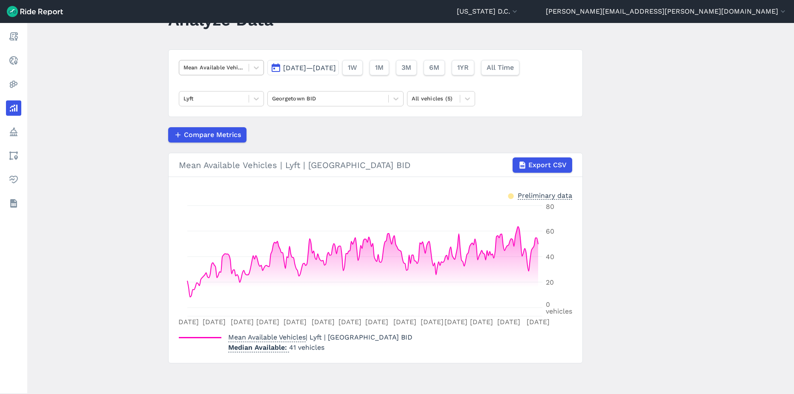
click at [211, 72] on div at bounding box center [214, 68] width 61 height 10
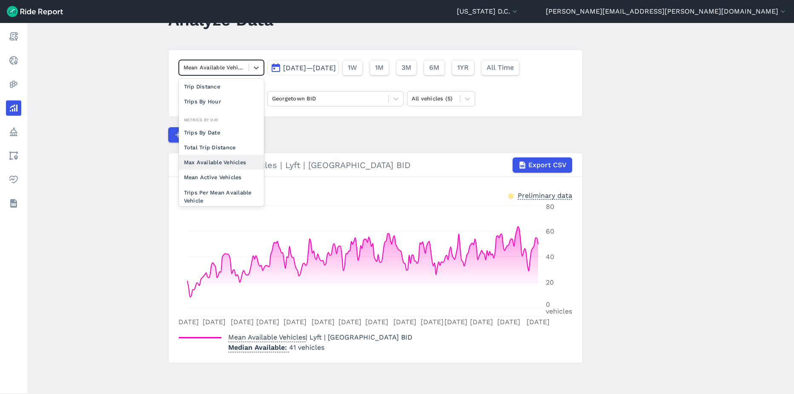
scroll to position [43, 0]
click at [222, 152] on div "Max Available Vehicles" at bounding box center [221, 148] width 85 height 15
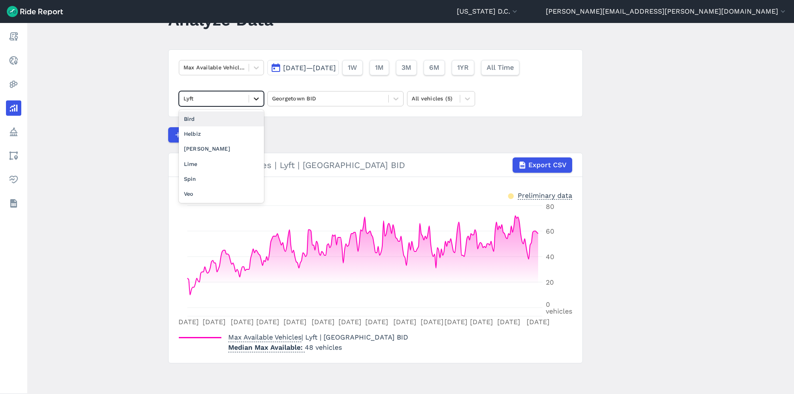
click at [256, 98] on icon at bounding box center [256, 99] width 5 height 3
click at [226, 192] on div "Veo" at bounding box center [221, 193] width 85 height 15
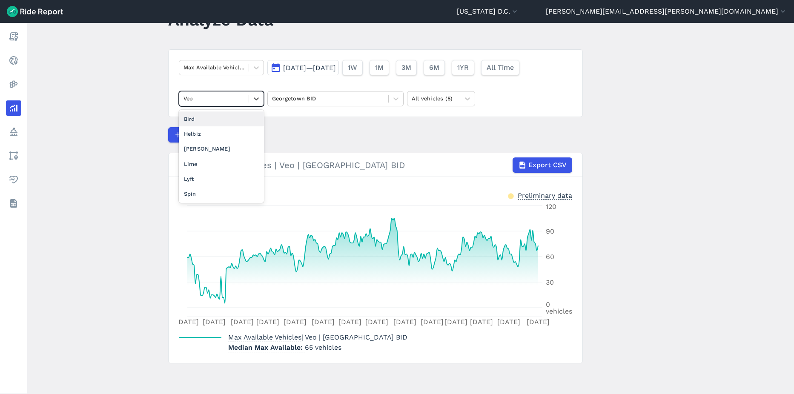
click at [246, 101] on div "Veo" at bounding box center [213, 98] width 69 height 13
click at [193, 197] on div "Spin" at bounding box center [221, 193] width 85 height 15
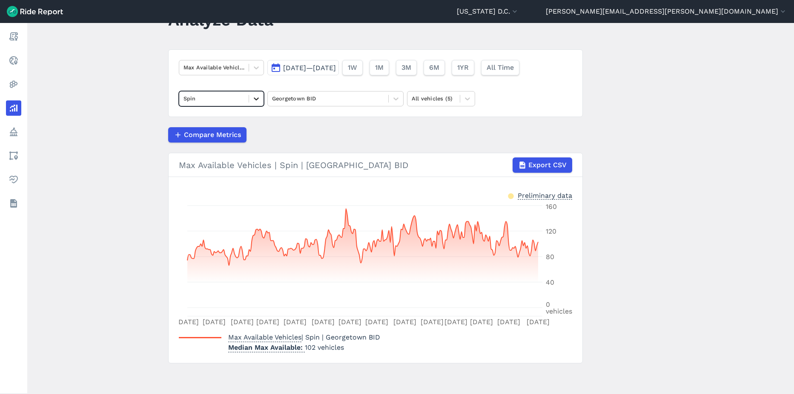
click at [258, 100] on icon at bounding box center [256, 99] width 9 height 9
click at [210, 162] on div "Lime" at bounding box center [221, 164] width 85 height 15
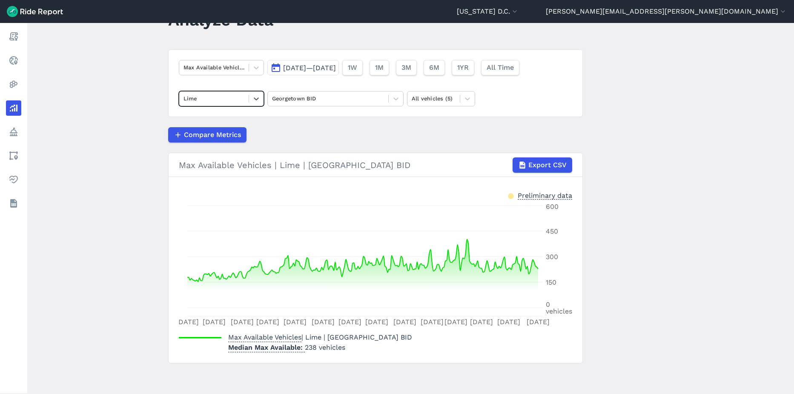
click at [336, 71] on span "[DATE]—[DATE]" at bounding box center [309, 68] width 53 height 8
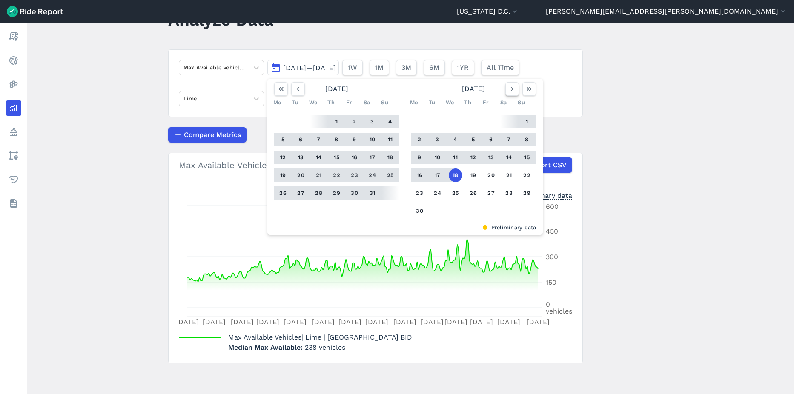
click at [513, 88] on icon "button" at bounding box center [512, 89] width 9 height 9
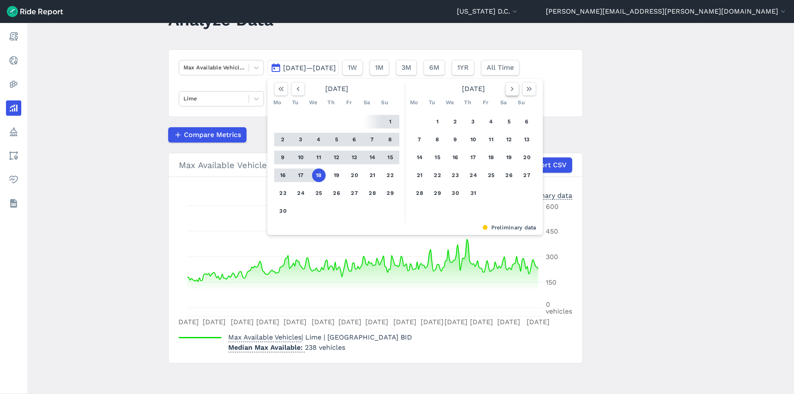
click at [513, 88] on icon "button" at bounding box center [512, 89] width 9 height 9
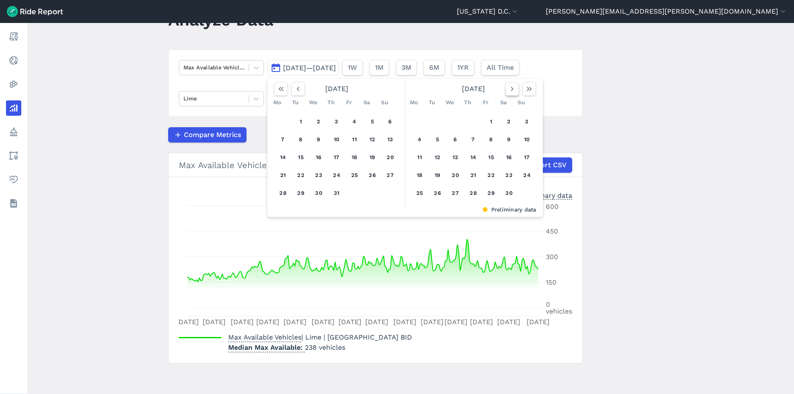
click at [513, 88] on icon "button" at bounding box center [512, 89] width 9 height 9
click at [508, 90] on icon "button" at bounding box center [512, 89] width 9 height 9
click at [451, 121] on button "1" at bounding box center [456, 122] width 14 height 14
click at [513, 89] on icon "button" at bounding box center [512, 89] width 9 height 9
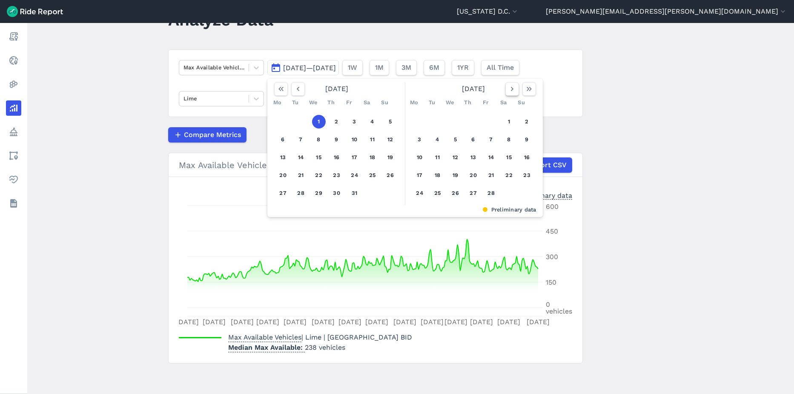
click at [513, 89] on icon "button" at bounding box center [512, 89] width 9 height 9
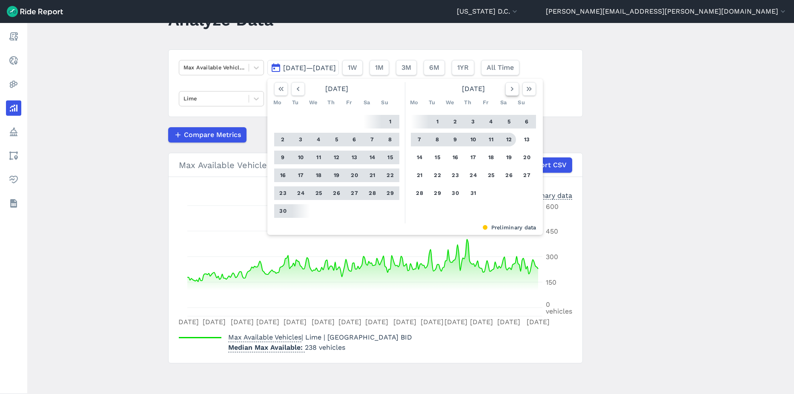
click at [513, 91] on icon "button" at bounding box center [512, 89] width 9 height 9
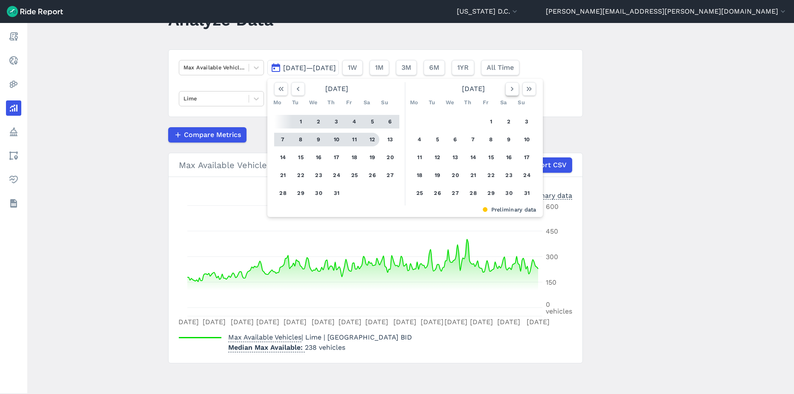
click at [513, 91] on icon "button" at bounding box center [512, 89] width 9 height 9
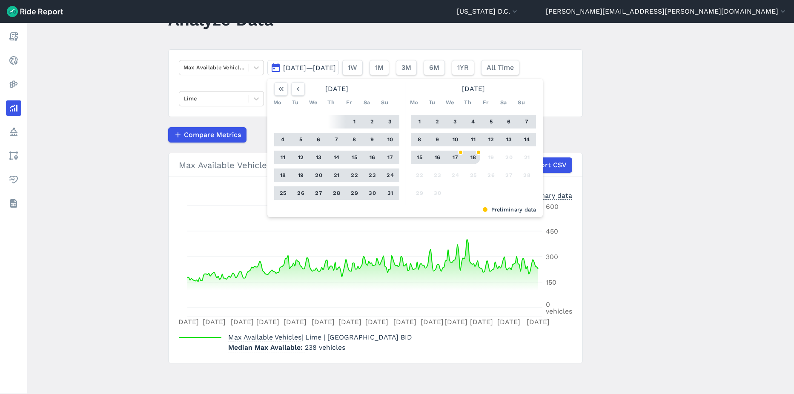
click at [475, 158] on button "18" at bounding box center [474, 158] width 14 height 14
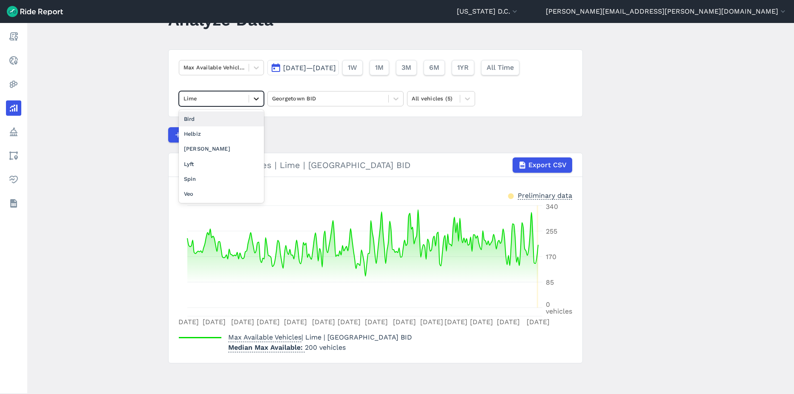
click at [249, 101] on div at bounding box center [256, 99] width 14 height 14
click at [224, 153] on div "[PERSON_NAME]" at bounding box center [221, 148] width 85 height 15
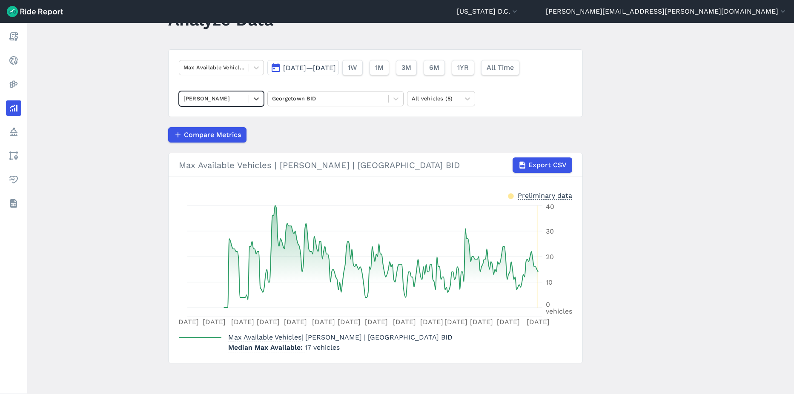
click at [243, 104] on div "[PERSON_NAME]" at bounding box center [213, 98] width 69 height 13
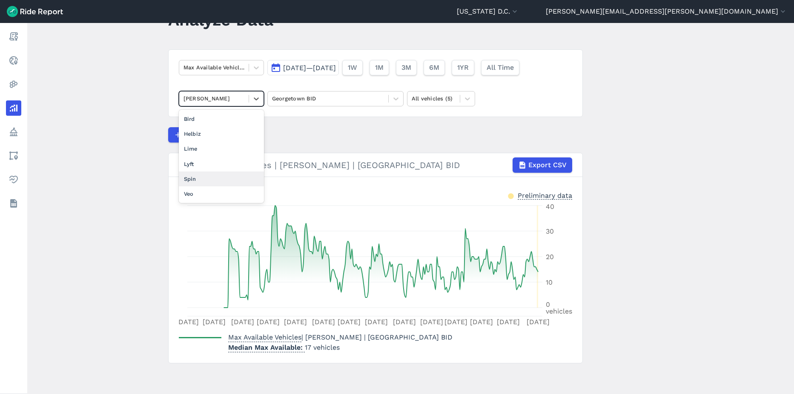
click at [232, 185] on div "Spin" at bounding box center [221, 179] width 85 height 15
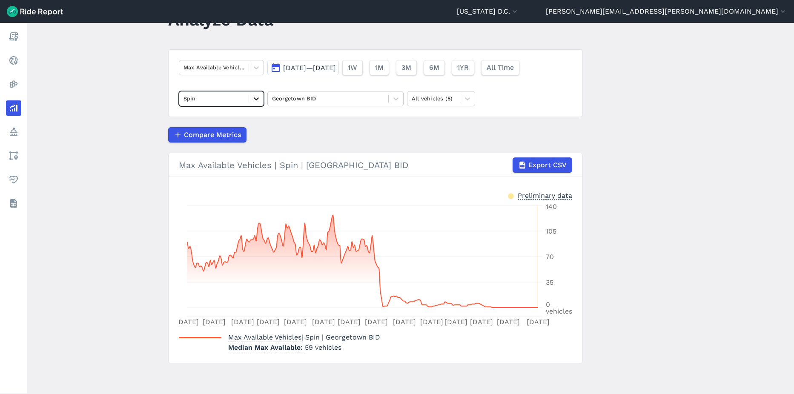
click at [256, 102] on icon at bounding box center [256, 99] width 9 height 9
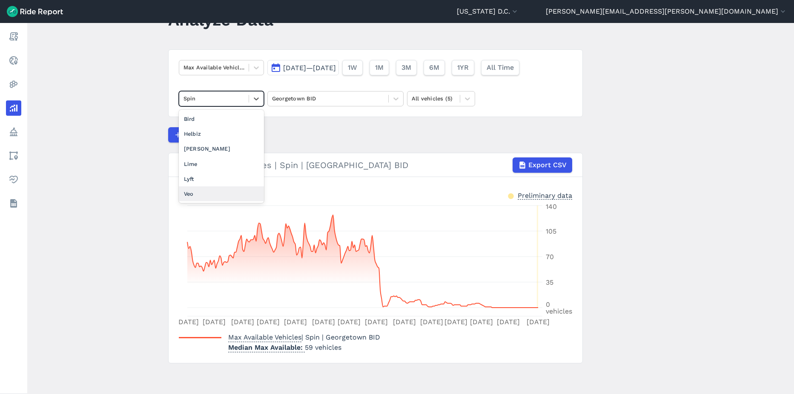
click at [241, 193] on div "Veo" at bounding box center [221, 193] width 85 height 15
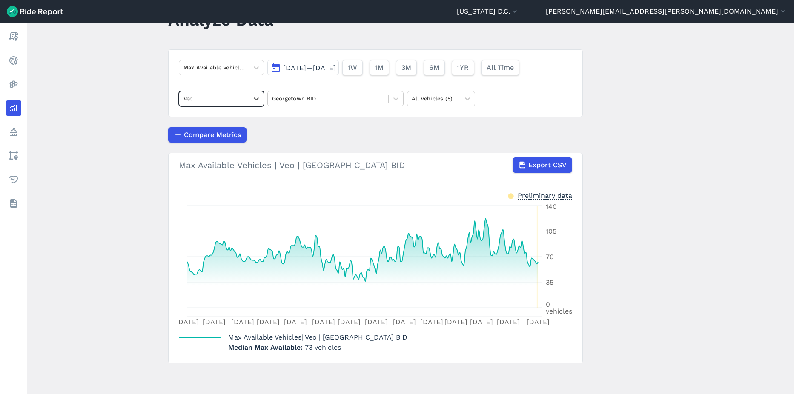
click at [241, 100] on div at bounding box center [214, 99] width 61 height 10
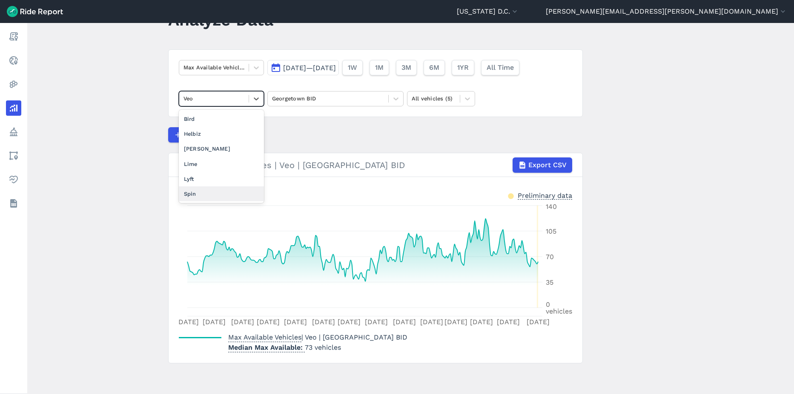
click at [233, 190] on div "Spin" at bounding box center [221, 193] width 85 height 15
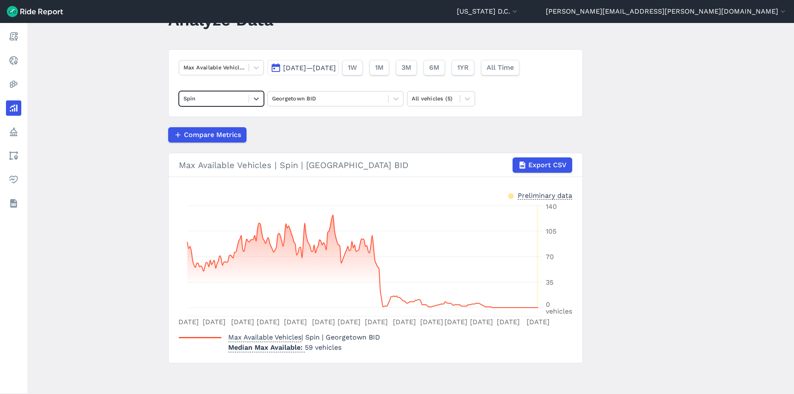
click at [549, 244] on icon "[DATE] Jan [DATE] [DATE] Mar [DATE] [DATE] May [DATE] [DATE] [DATE] [DATE] 7 Au…" at bounding box center [375, 265] width 393 height 128
click at [305, 69] on span "[DATE]—[DATE]" at bounding box center [309, 68] width 53 height 8
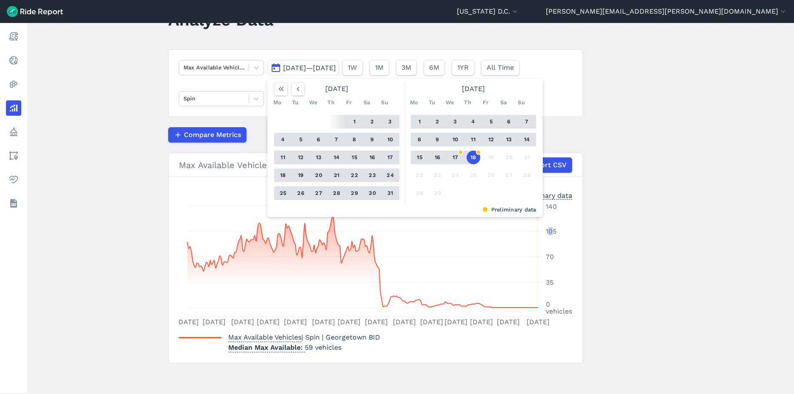
click at [351, 120] on button "1" at bounding box center [355, 122] width 14 height 14
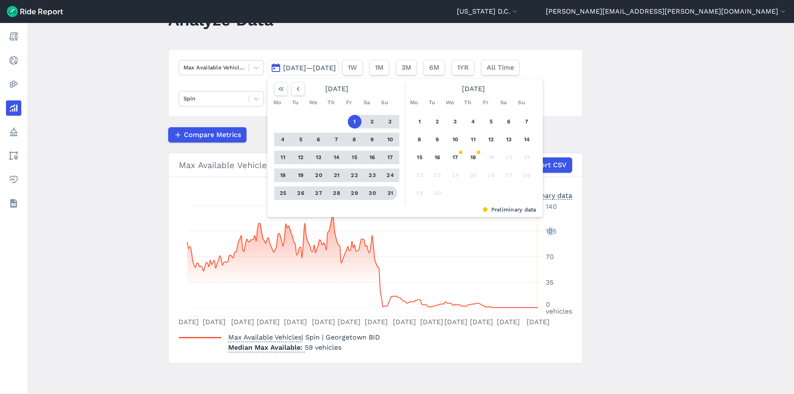
click at [390, 194] on button "31" at bounding box center [391, 193] width 14 height 14
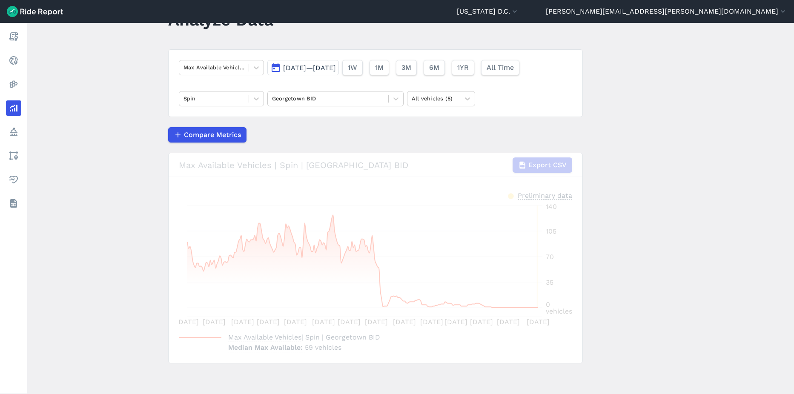
scroll to position [29, 0]
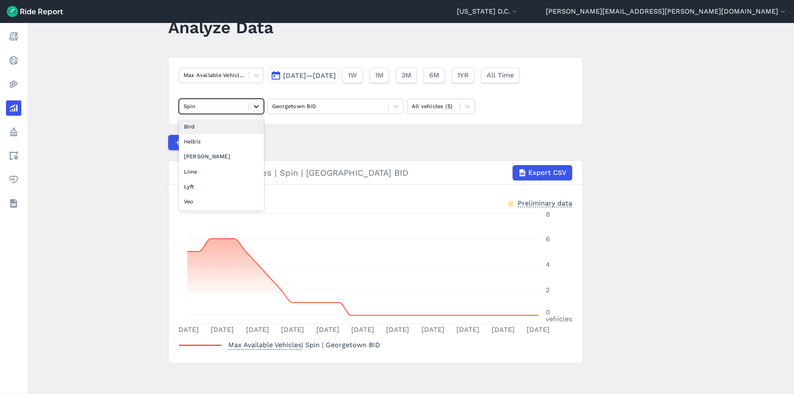
click at [252, 108] on icon at bounding box center [256, 106] width 9 height 9
click at [212, 162] on div "[PERSON_NAME]" at bounding box center [221, 156] width 85 height 15
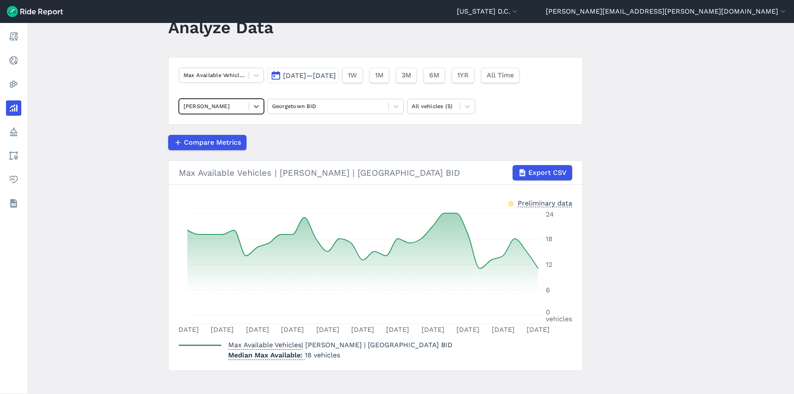
click at [232, 108] on div at bounding box center [214, 106] width 61 height 10
click at [214, 162] on div "Lime" at bounding box center [221, 156] width 85 height 15
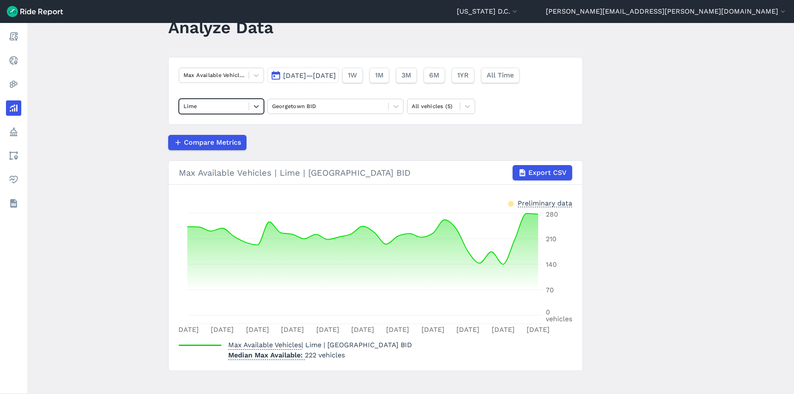
click at [222, 106] on div at bounding box center [214, 106] width 61 height 10
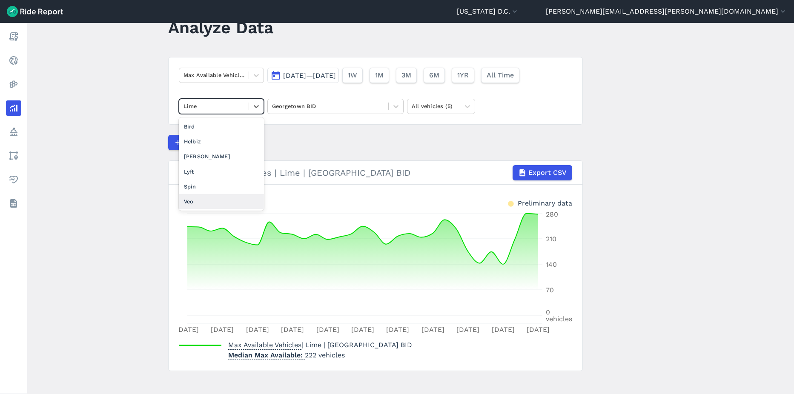
click at [217, 206] on div "Veo" at bounding box center [221, 201] width 85 height 15
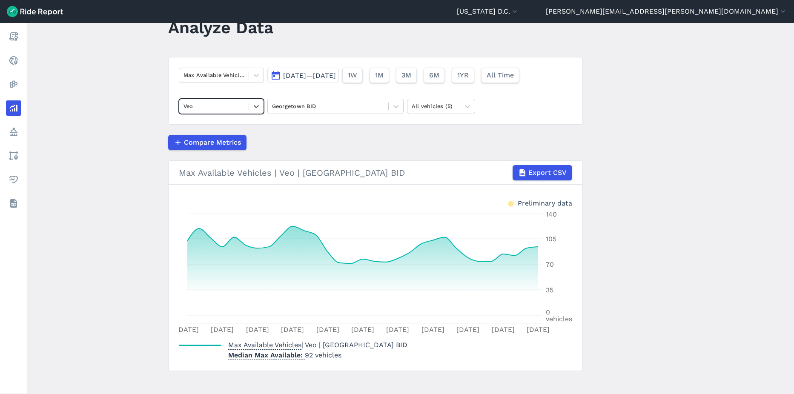
click at [298, 80] on button "[DATE]—[DATE]" at bounding box center [303, 75] width 72 height 15
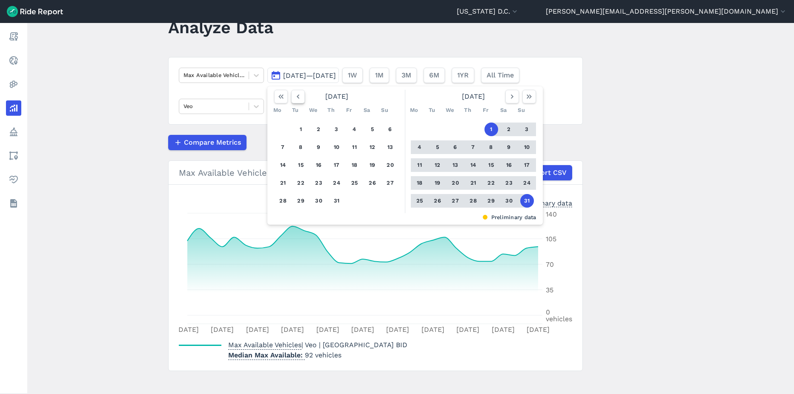
click at [299, 99] on icon "button" at bounding box center [298, 96] width 9 height 9
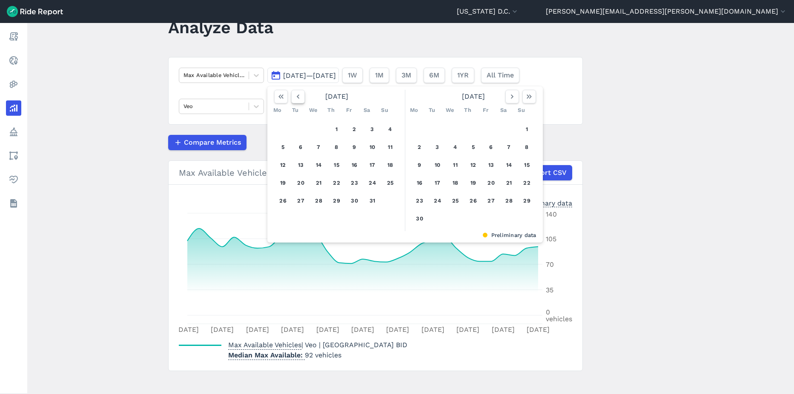
click at [299, 99] on icon "button" at bounding box center [298, 96] width 9 height 9
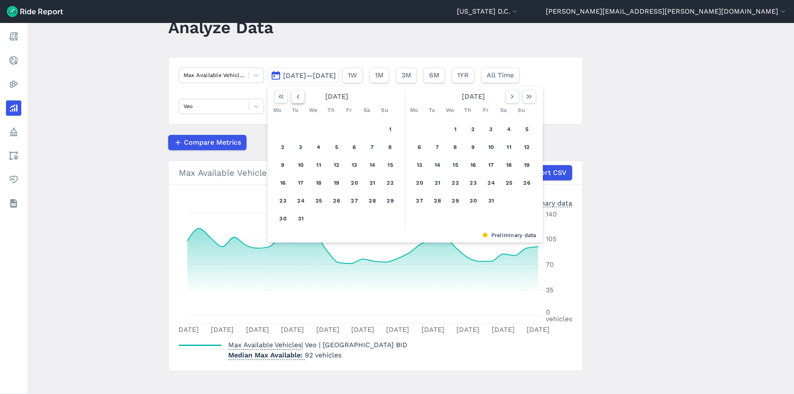
click at [299, 99] on icon "button" at bounding box center [298, 96] width 9 height 9
click at [336, 130] on button "1" at bounding box center [337, 130] width 14 height 14
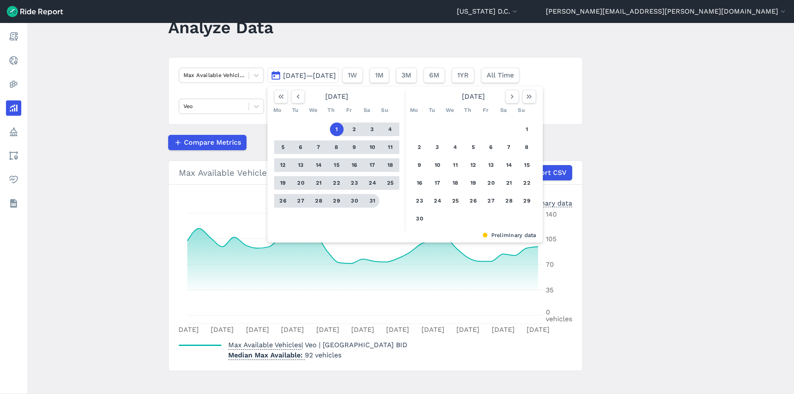
click at [367, 201] on button "31" at bounding box center [373, 201] width 14 height 14
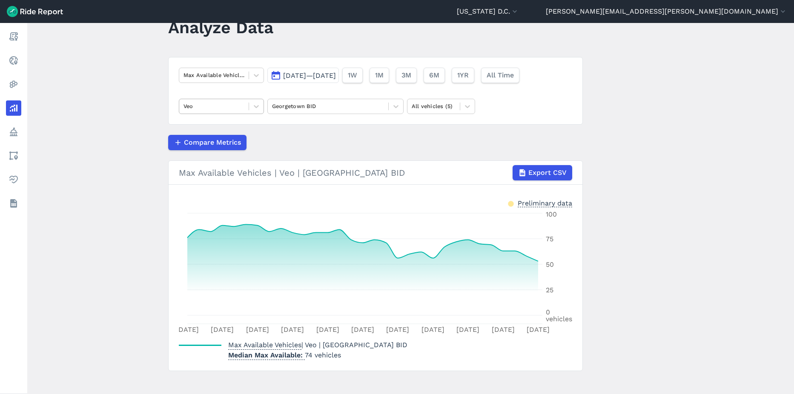
click at [249, 107] on div at bounding box center [256, 106] width 14 height 14
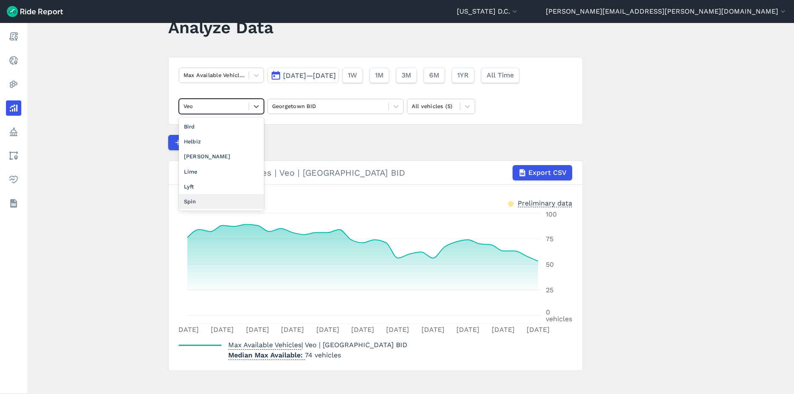
click at [218, 198] on div "Spin" at bounding box center [221, 201] width 85 height 15
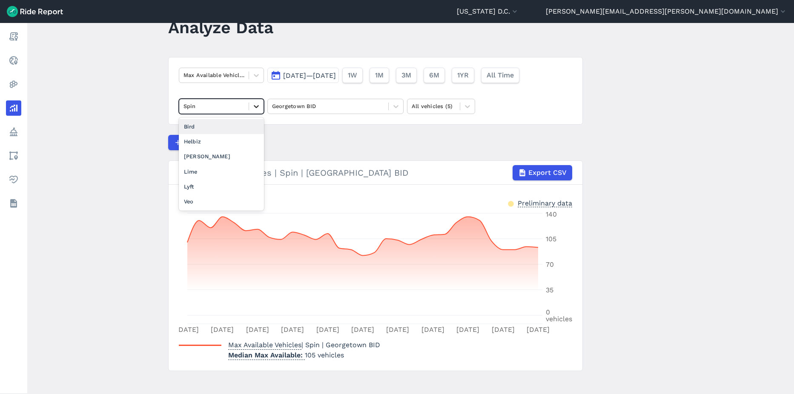
click at [249, 106] on div at bounding box center [256, 106] width 14 height 14
click at [211, 171] on div "Lime" at bounding box center [221, 171] width 85 height 15
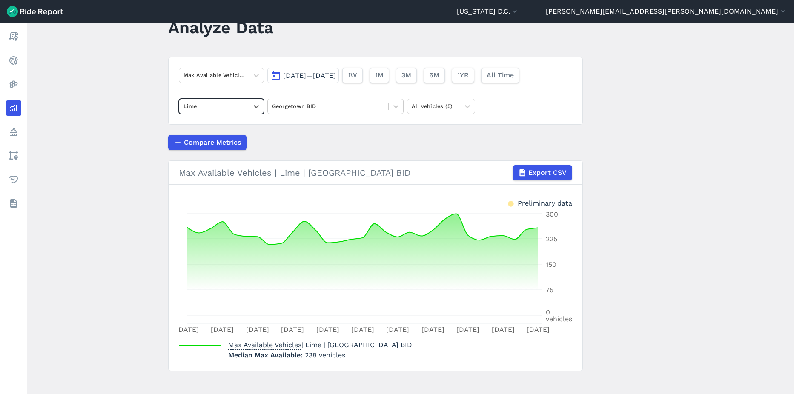
click at [243, 101] on div "Lime" at bounding box center [213, 106] width 69 height 13
click at [219, 171] on div "Lyft" at bounding box center [221, 171] width 85 height 15
